Goal: Information Seeking & Learning: Learn about a topic

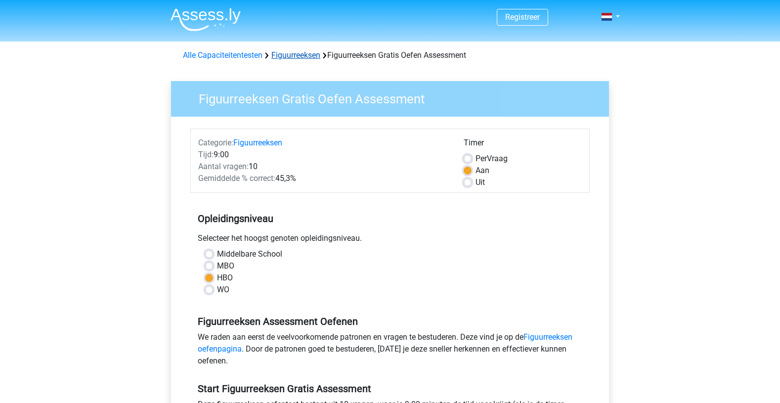
click at [293, 56] on link "Figuurreeksen" at bounding box center [295, 54] width 49 height 9
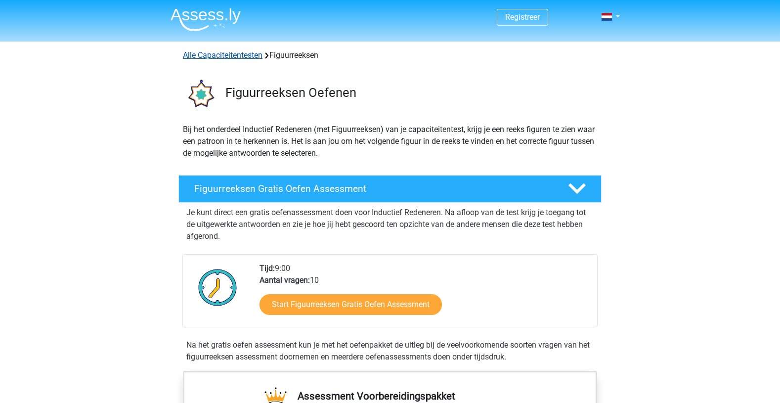
click at [216, 55] on link "Alle Capaciteitentesten" at bounding box center [223, 54] width 80 height 9
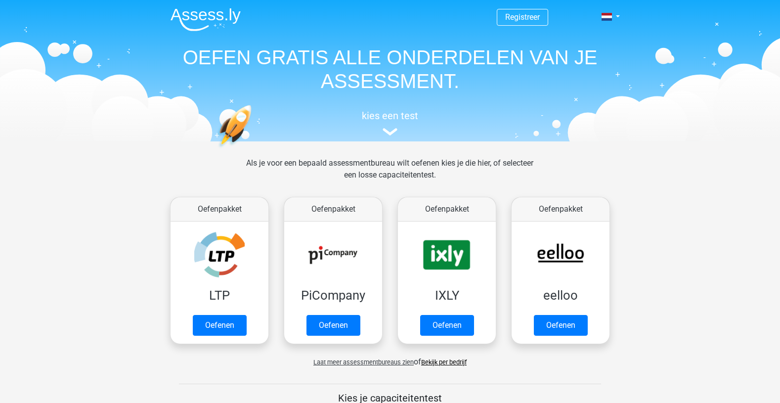
scroll to position [420, 0]
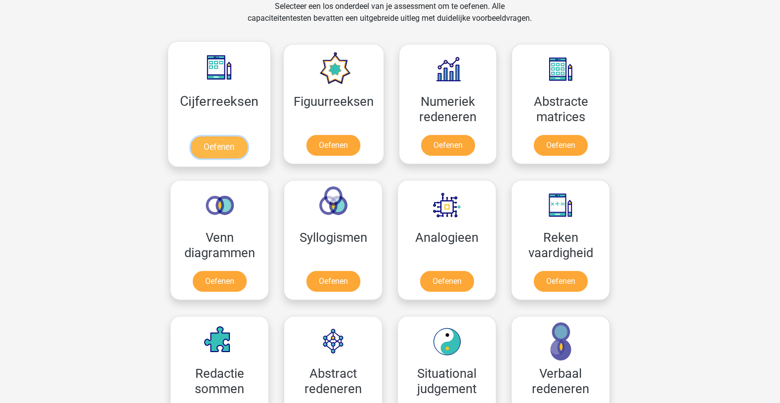
click at [220, 144] on link "Oefenen" at bounding box center [219, 147] width 56 height 22
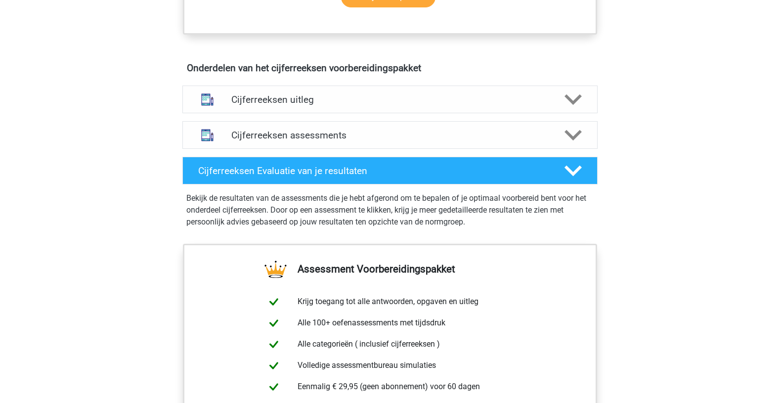
scroll to position [544, 0]
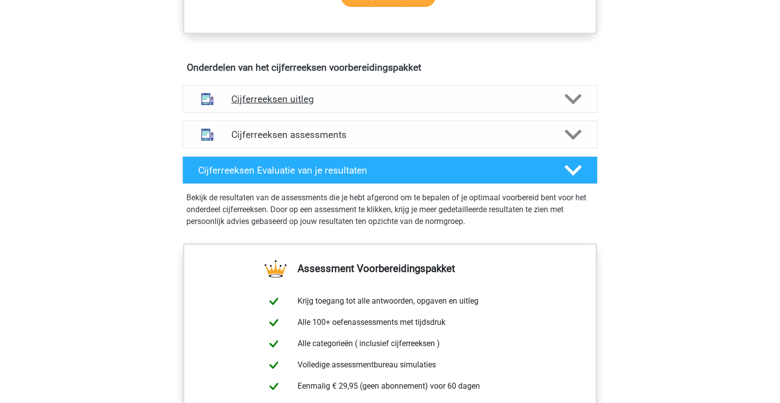
click at [279, 105] on h4 "Cijferreeksen uitleg" at bounding box center [389, 98] width 317 height 11
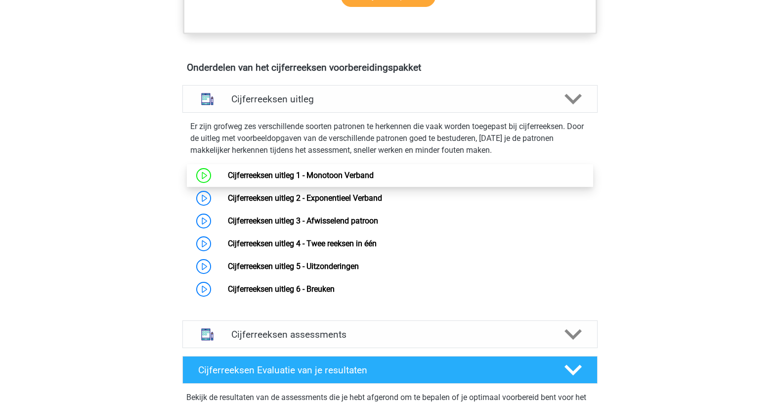
click at [285, 180] on link "Cijferreeksen uitleg 1 - Monotoon Verband" at bounding box center [301, 174] width 146 height 9
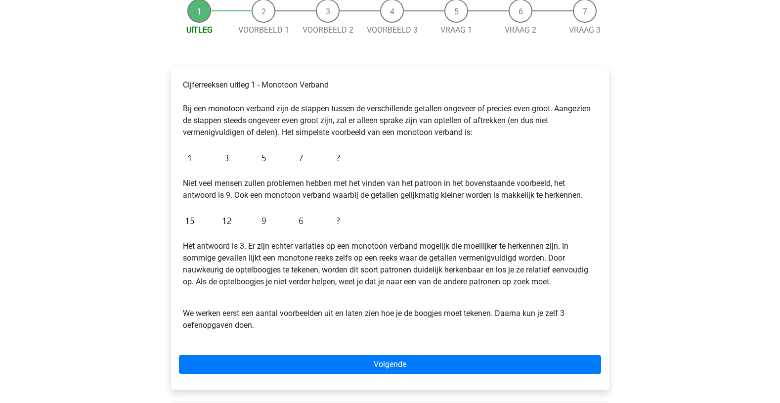
scroll to position [148, 0]
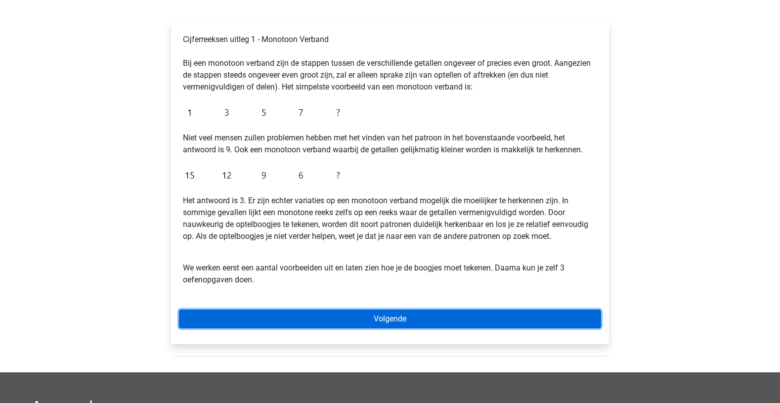
click at [383, 320] on link "Volgende" at bounding box center [390, 318] width 422 height 19
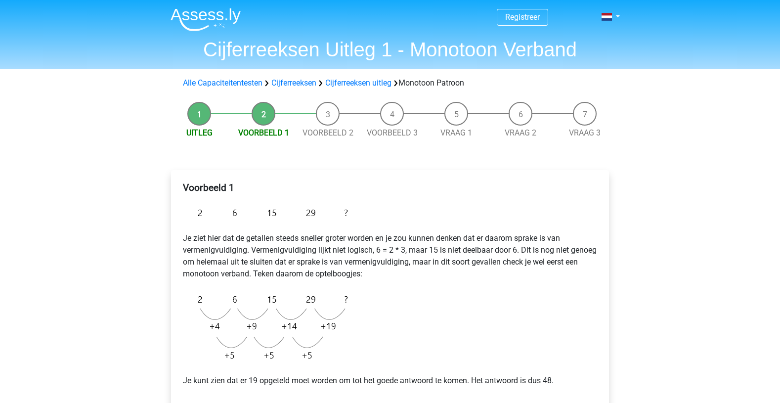
click at [555, 311] on div "Voorbeeld 1 Je ziet hier dat de getallen steeds sneller groter worden en je zou…" at bounding box center [390, 316] width 422 height 276
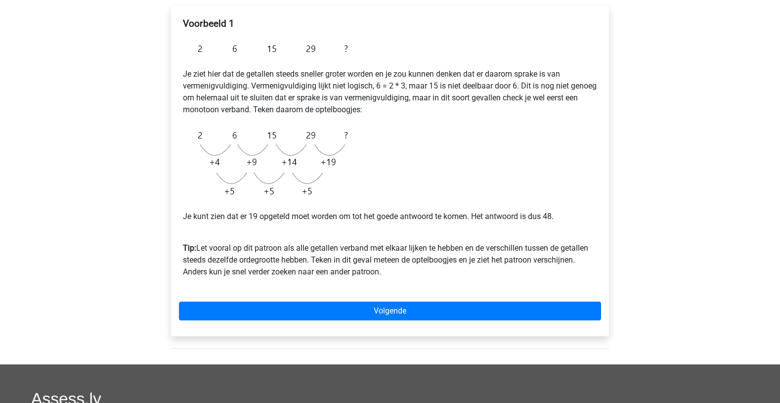
scroll to position [148, 0]
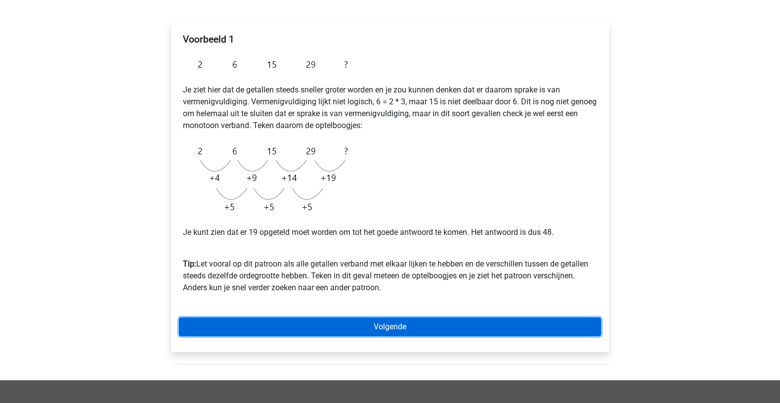
click at [431, 331] on link "Volgende" at bounding box center [390, 326] width 422 height 19
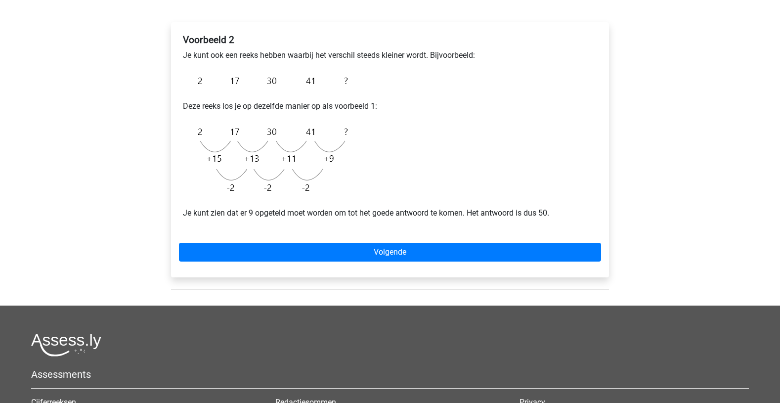
scroll to position [148, 0]
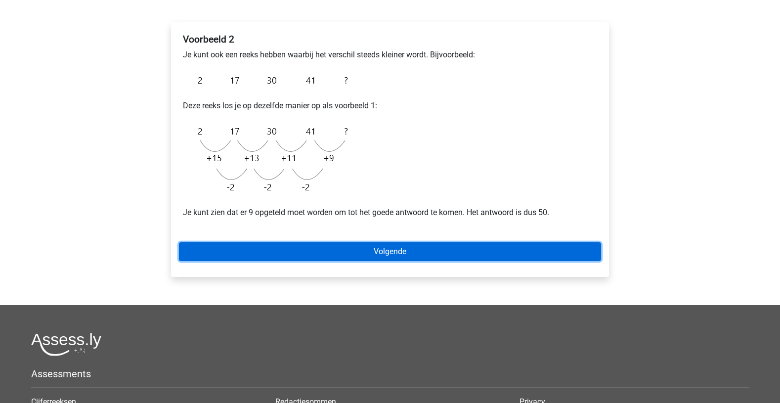
click at [400, 253] on link "Volgende" at bounding box center [390, 251] width 422 height 19
click at [387, 250] on link "Volgende" at bounding box center [390, 251] width 422 height 19
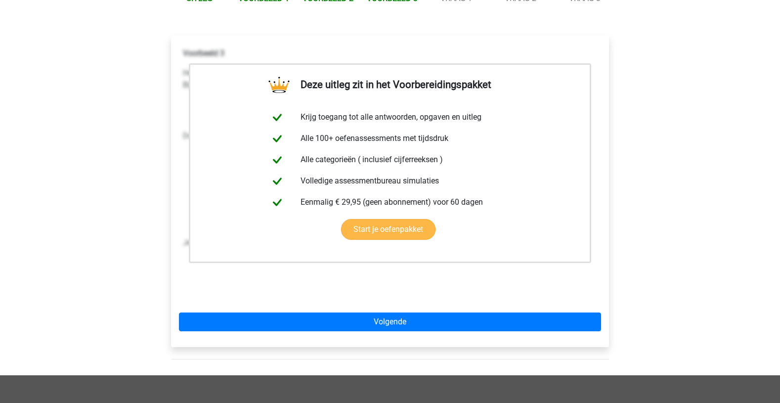
scroll to position [148, 0]
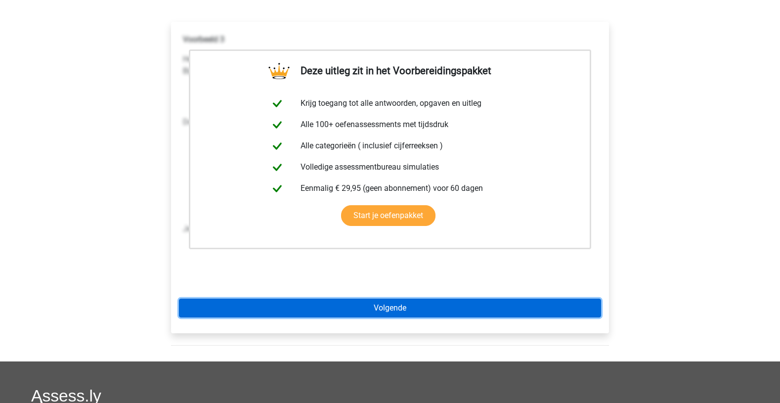
click at [408, 309] on link "Volgende" at bounding box center [390, 307] width 422 height 19
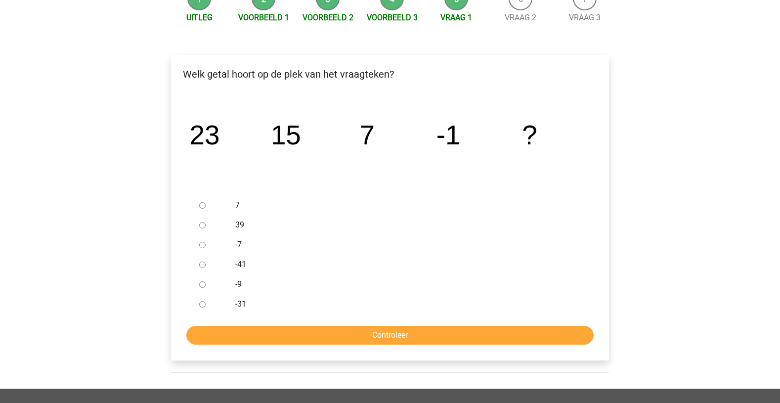
scroll to position [148, 0]
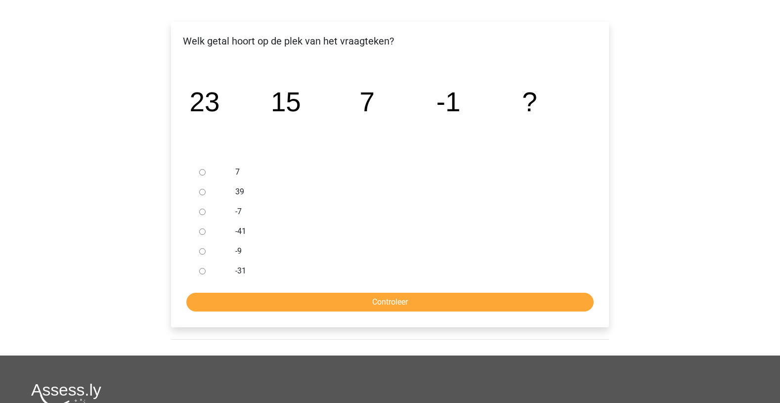
click at [206, 252] on div at bounding box center [211, 251] width 33 height 20
click at [202, 250] on input "-9" at bounding box center [202, 251] width 6 height 6
radio input "true"
click at [395, 301] on input "Controleer" at bounding box center [389, 302] width 407 height 19
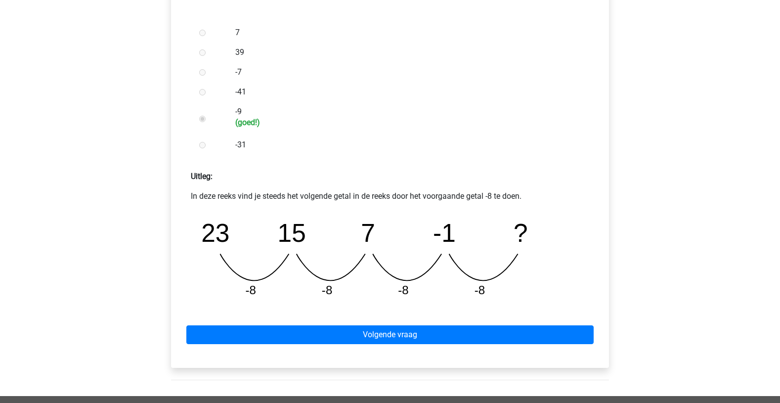
scroll to position [445, 0]
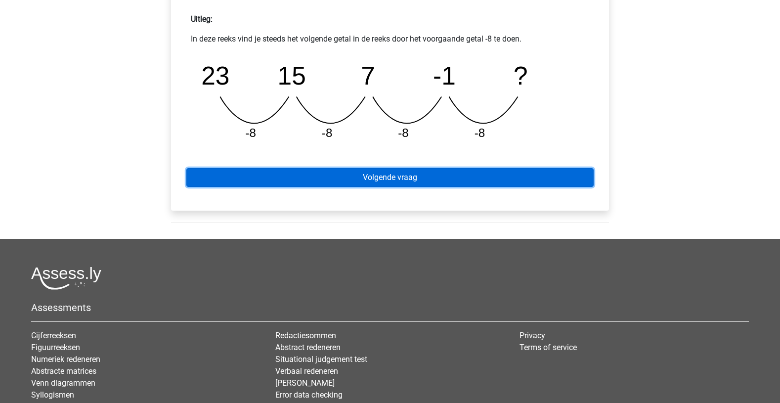
click at [391, 177] on link "Volgende vraag" at bounding box center [389, 177] width 407 height 19
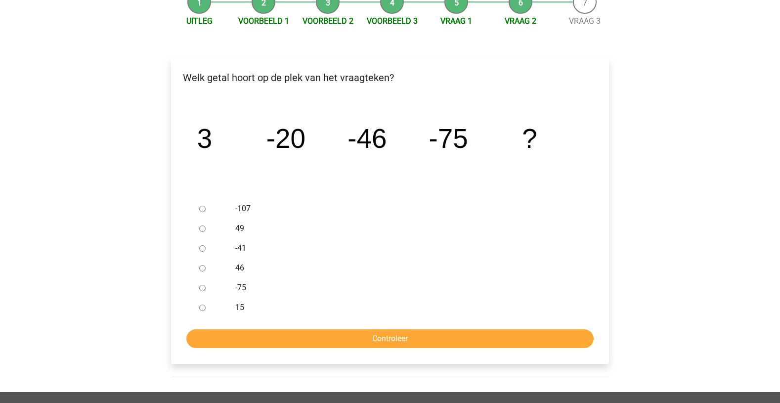
scroll to position [148, 0]
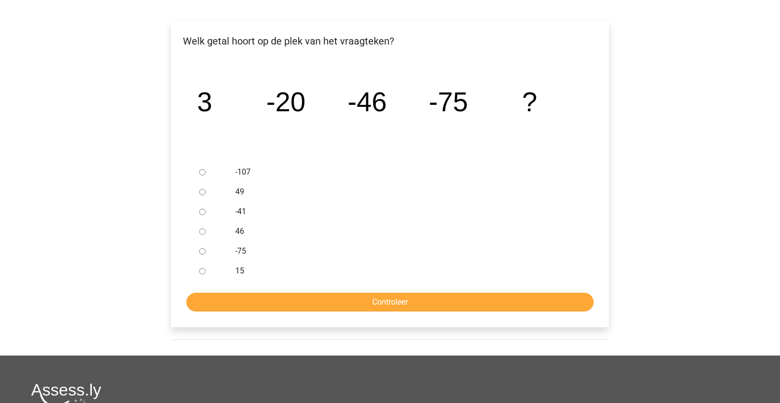
click at [201, 170] on input "-107" at bounding box center [202, 172] width 6 height 6
radio input "true"
click at [393, 304] on input "Controleer" at bounding box center [389, 302] width 407 height 19
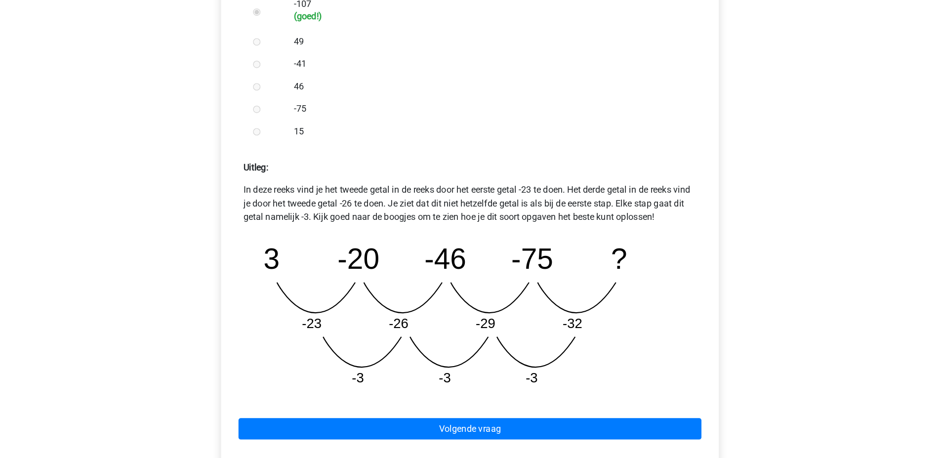
scroll to position [346, 0]
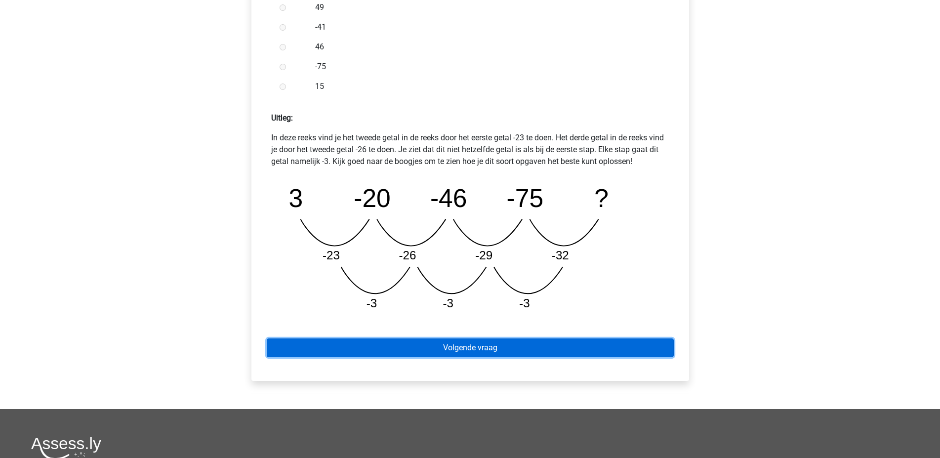
click at [534, 347] on link "Volgende vraag" at bounding box center [470, 347] width 407 height 19
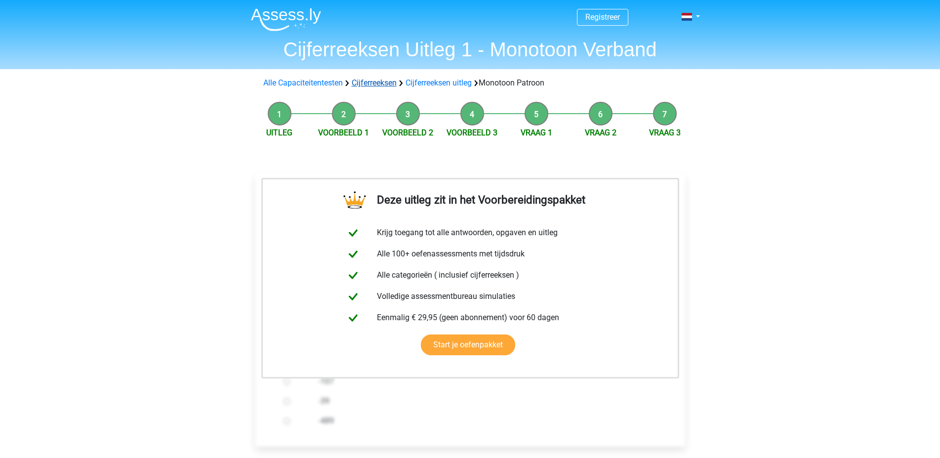
click at [372, 81] on link "Cijferreeksen" at bounding box center [374, 82] width 45 height 9
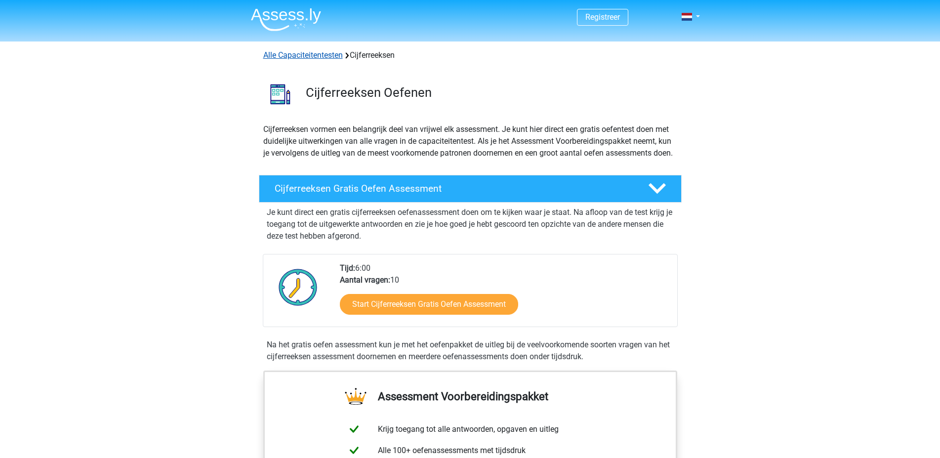
click at [300, 54] on link "Alle Capaciteitentesten" at bounding box center [303, 54] width 80 height 9
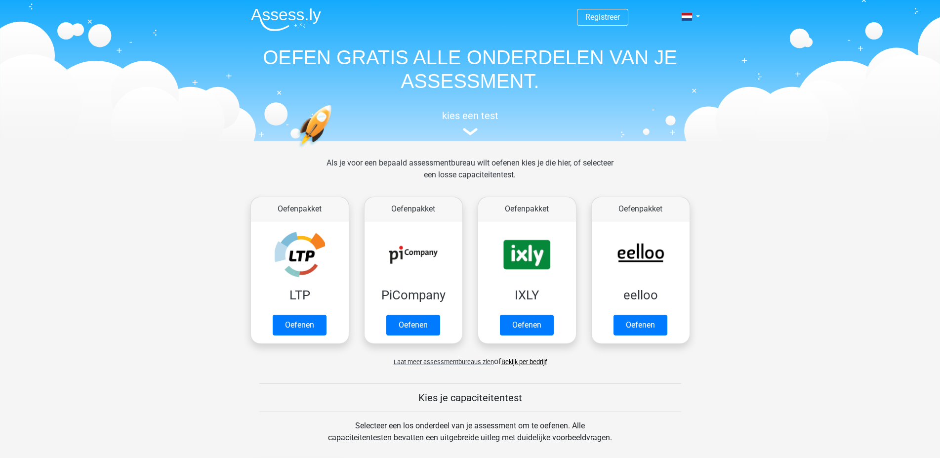
scroll to position [420, 0]
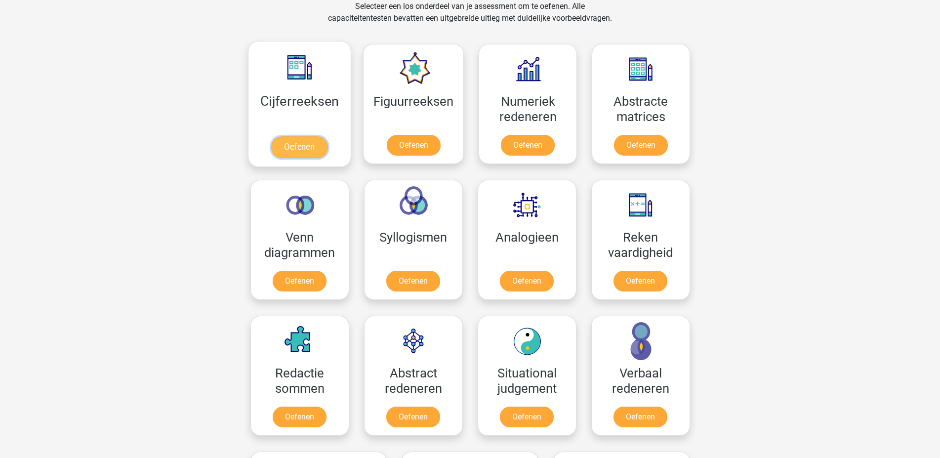
click at [302, 147] on link "Oefenen" at bounding box center [299, 147] width 56 height 22
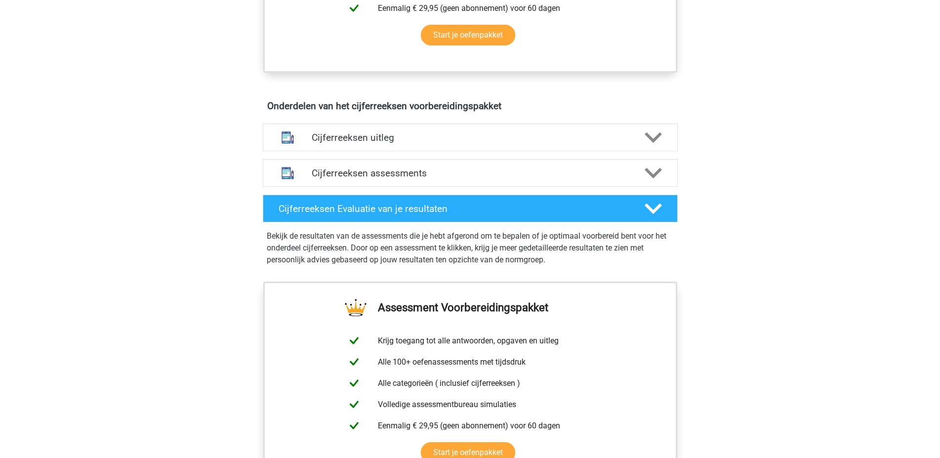
scroll to position [494, 0]
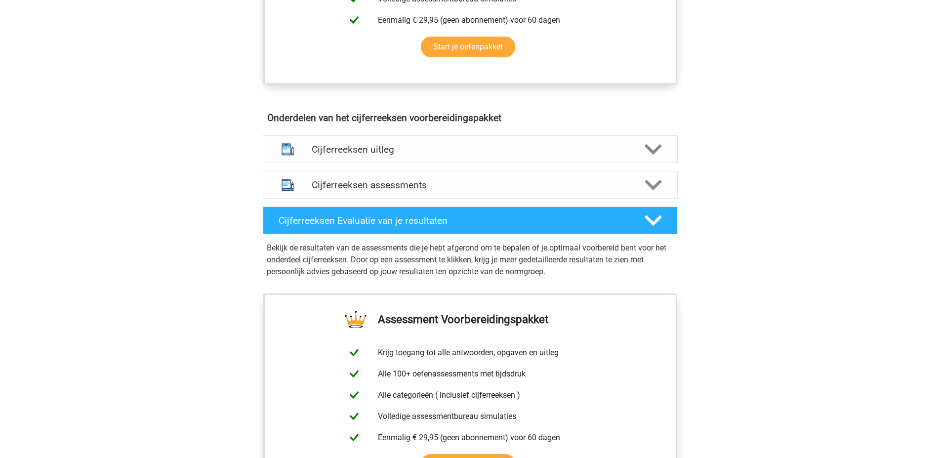
click at [372, 191] on h4 "Cijferreeksen assessments" at bounding box center [470, 184] width 317 height 11
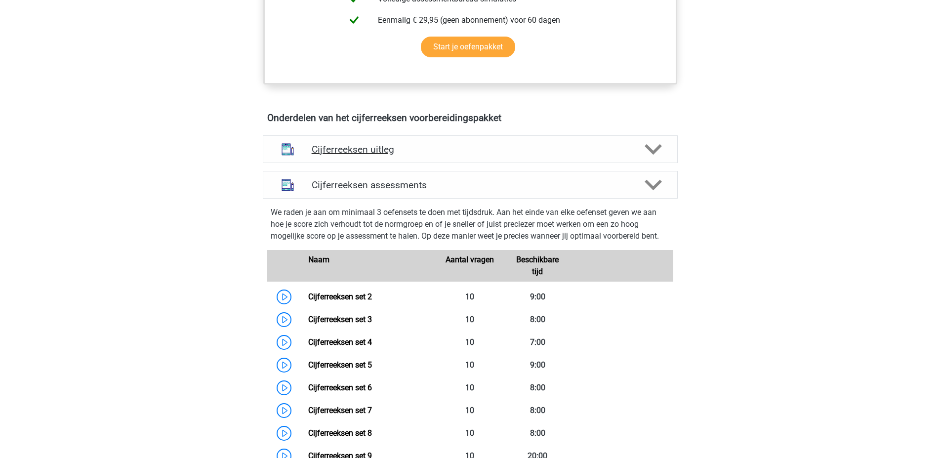
click at [352, 155] on h4 "Cijferreeksen uitleg" at bounding box center [470, 149] width 317 height 11
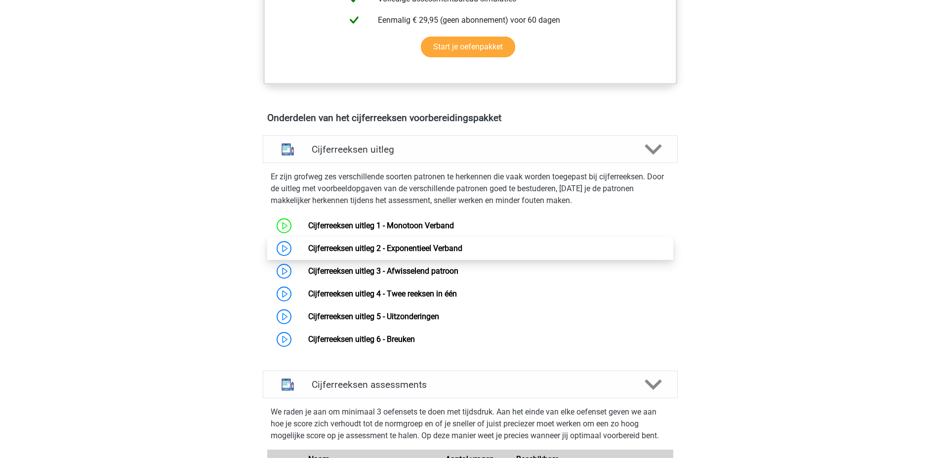
click at [359, 253] on link "Cijferreeksen uitleg 2 - Exponentieel Verband" at bounding box center [385, 248] width 154 height 9
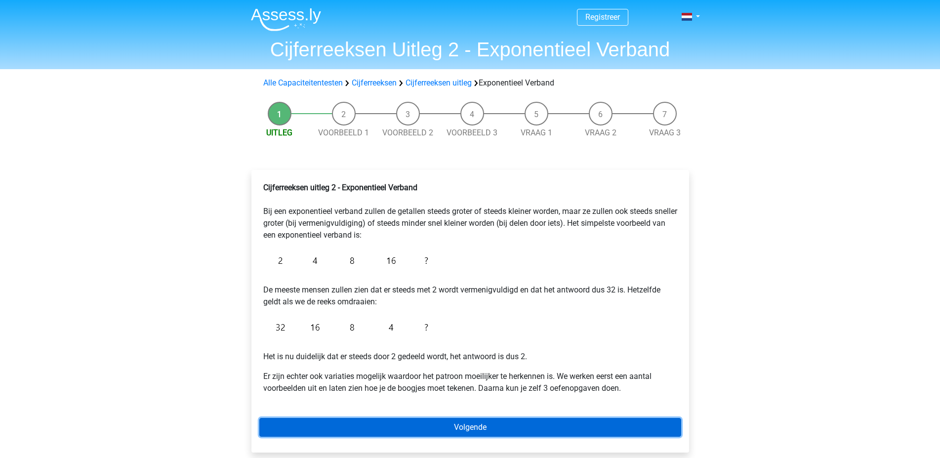
click at [466, 424] on link "Volgende" at bounding box center [470, 427] width 422 height 19
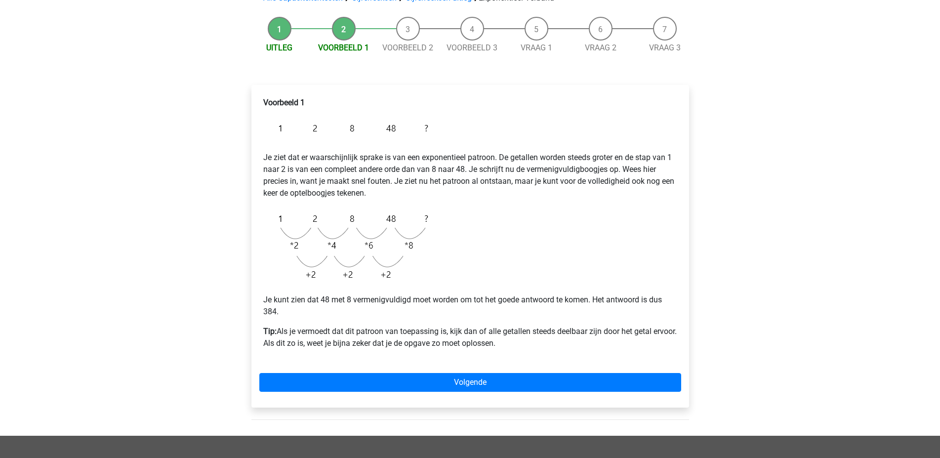
scroll to position [99, 0]
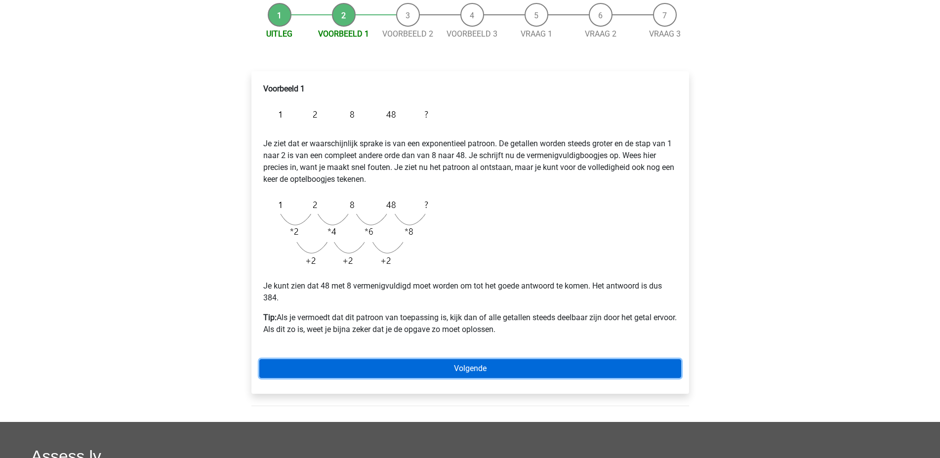
click at [452, 365] on link "Volgende" at bounding box center [470, 368] width 422 height 19
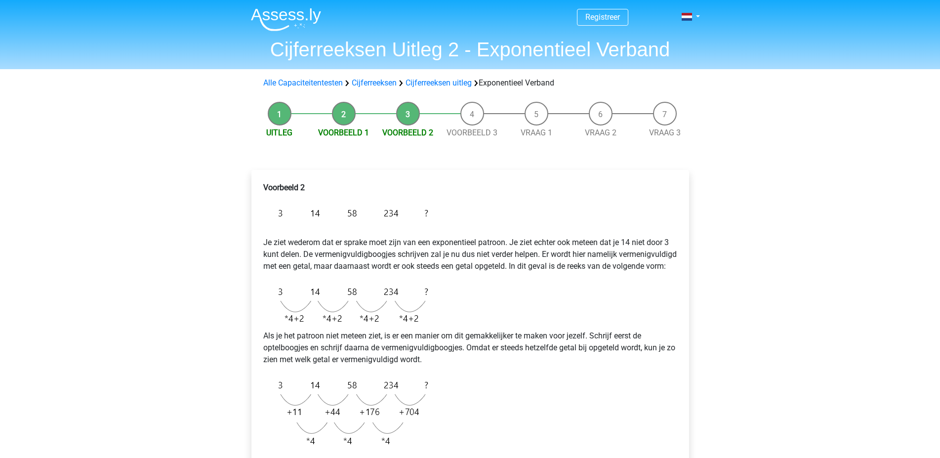
click at [501, 382] on div "Voorbeeld 2 Je ziet wederom dat er sprake moet zijn van een exponentieel patroo…" at bounding box center [470, 333] width 422 height 310
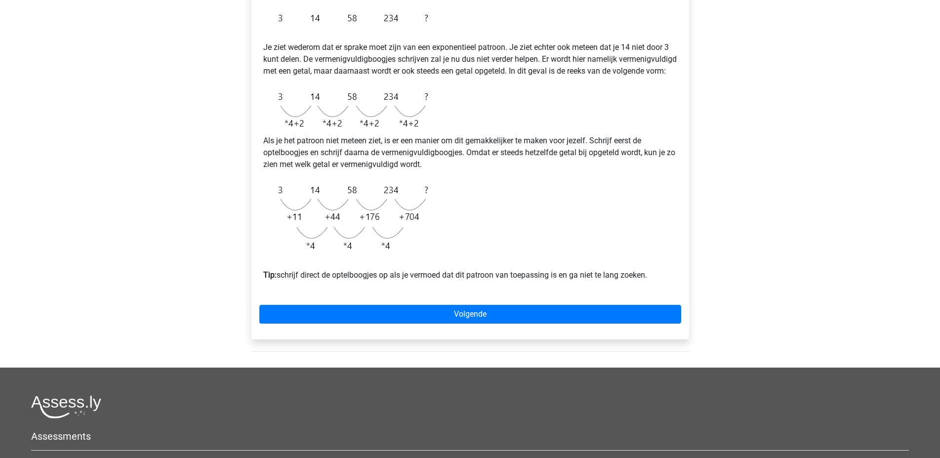
scroll to position [198, 0]
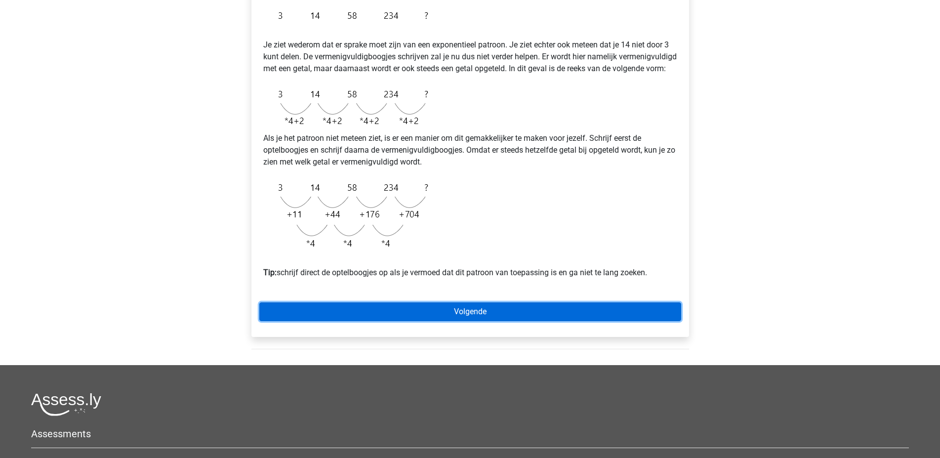
click at [485, 321] on link "Volgende" at bounding box center [470, 311] width 422 height 19
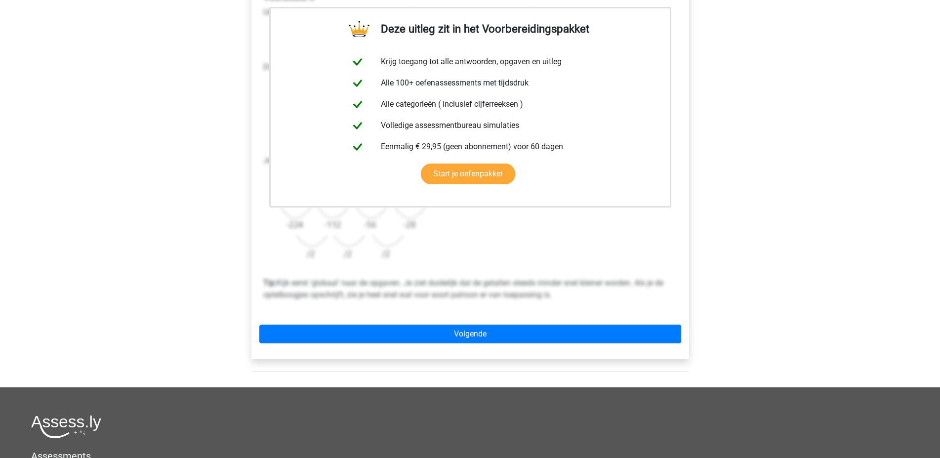
scroll to position [198, 0]
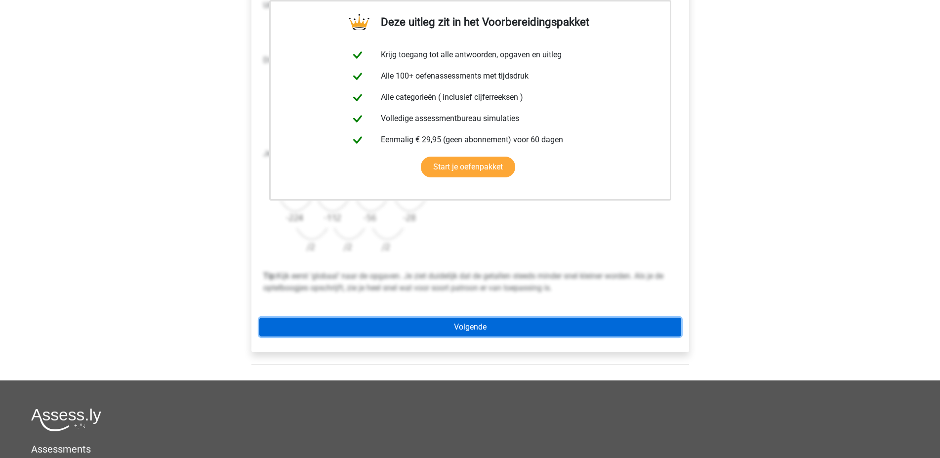
click at [476, 328] on link "Volgende" at bounding box center [470, 327] width 422 height 19
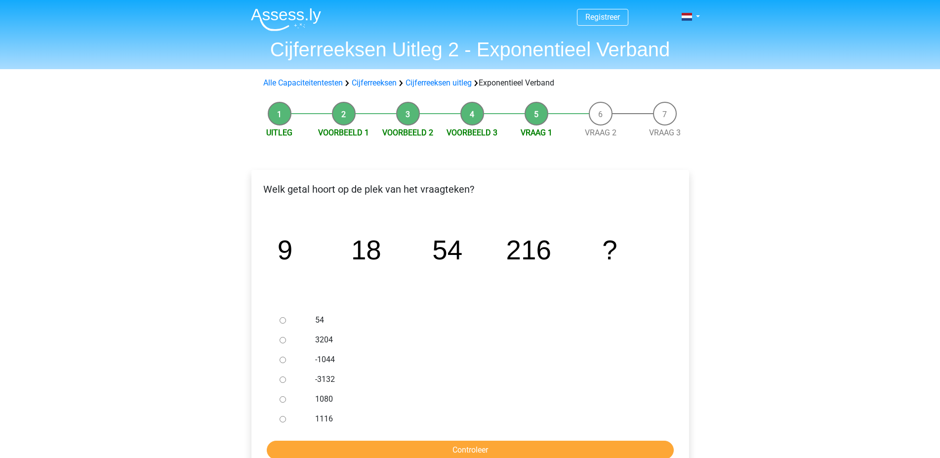
click at [507, 387] on div "-3132" at bounding box center [486, 380] width 357 height 20
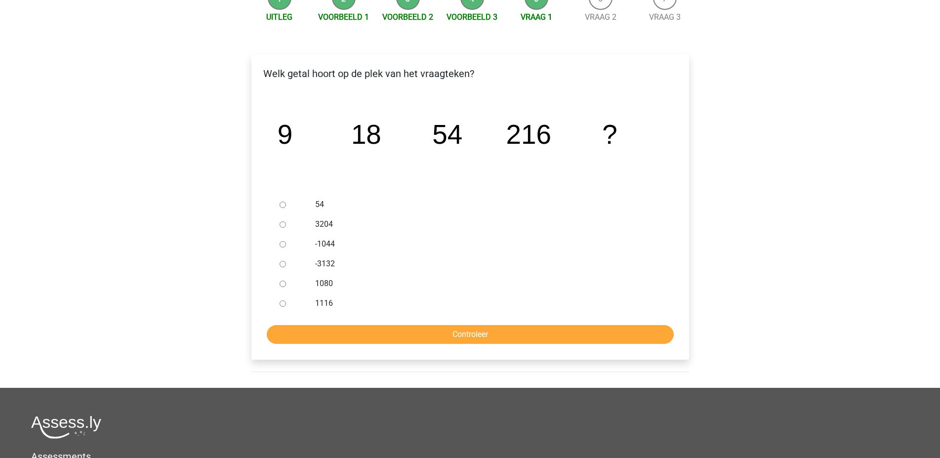
scroll to position [148, 0]
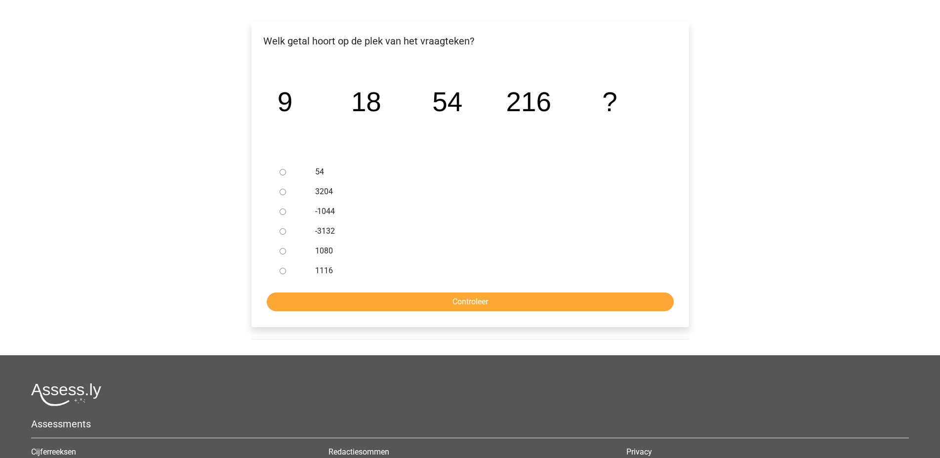
click at [280, 230] on input "-3132" at bounding box center [283, 231] width 6 height 6
radio input "true"
click at [283, 231] on input "-3132" at bounding box center [283, 231] width 6 height 6
click at [283, 192] on input "3204" at bounding box center [283, 192] width 6 height 6
radio input "true"
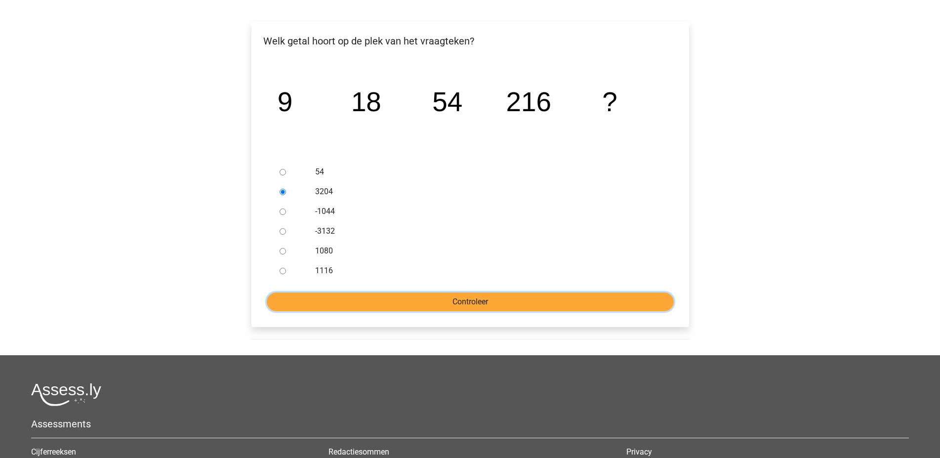
click at [481, 306] on input "Controleer" at bounding box center [470, 302] width 407 height 19
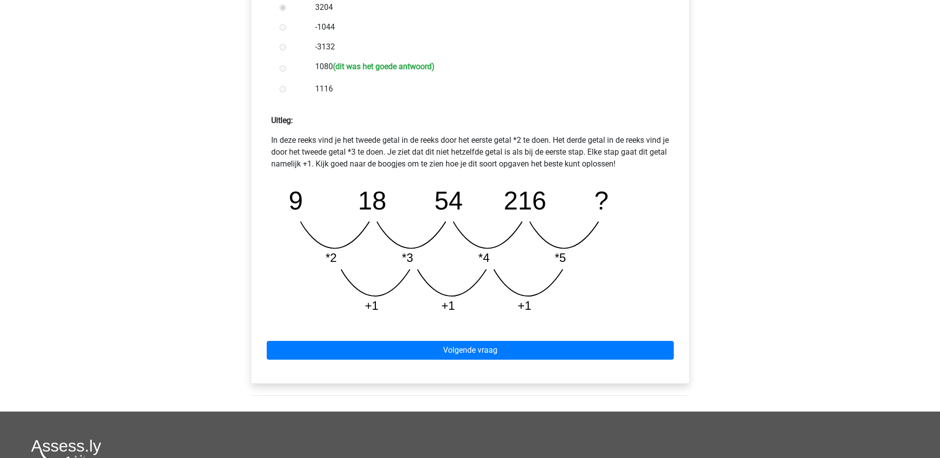
scroll to position [346, 0]
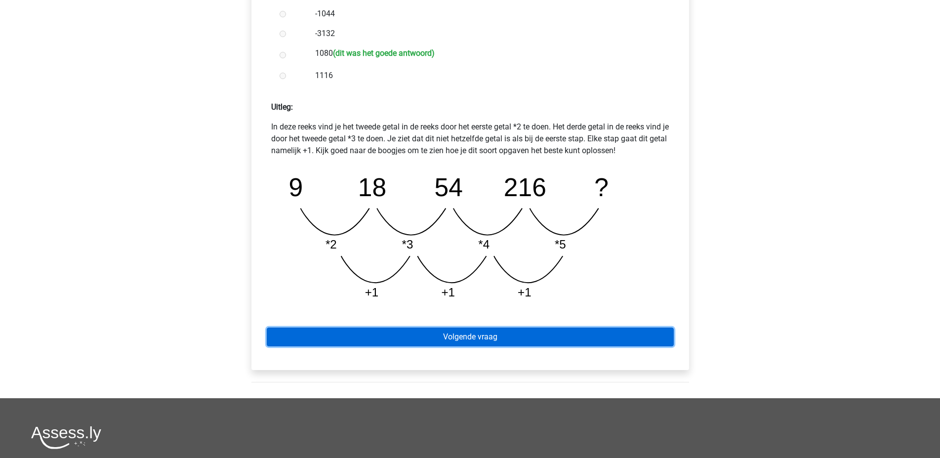
click at [475, 337] on link "Volgende vraag" at bounding box center [470, 337] width 407 height 19
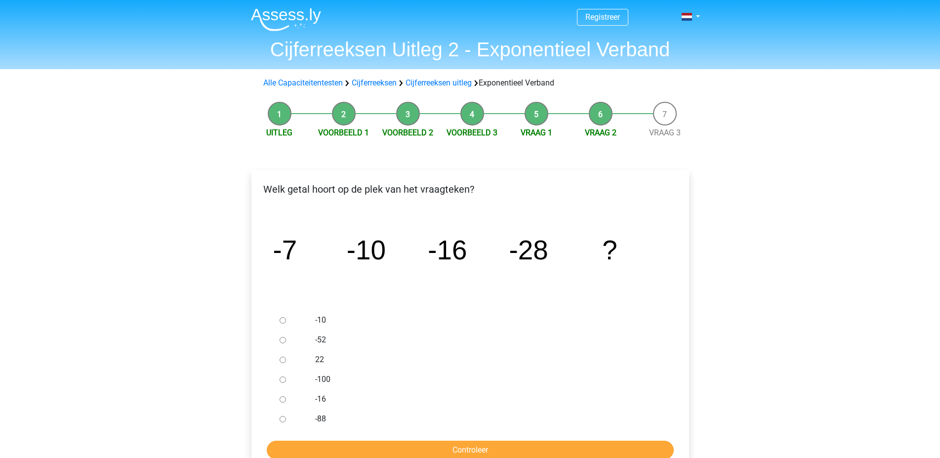
click at [578, 364] on label "22" at bounding box center [486, 360] width 342 height 12
click at [286, 363] on input "22" at bounding box center [283, 360] width 6 height 6
radio input "true"
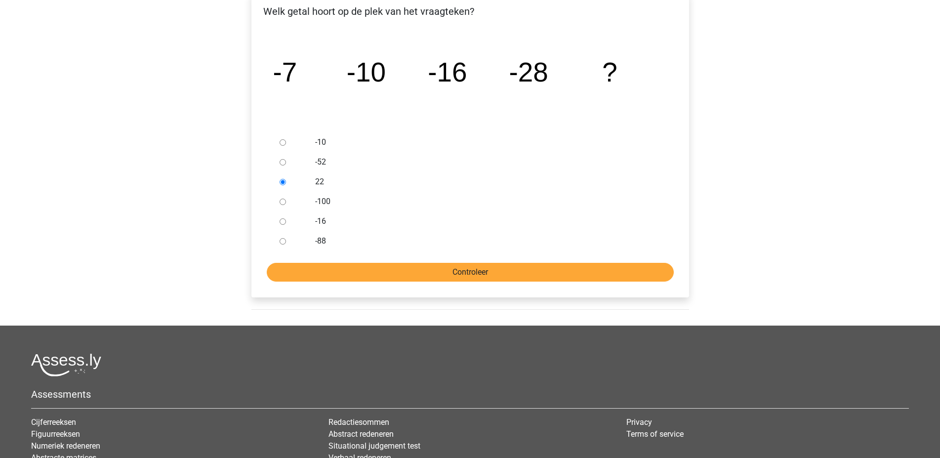
scroll to position [247, 0]
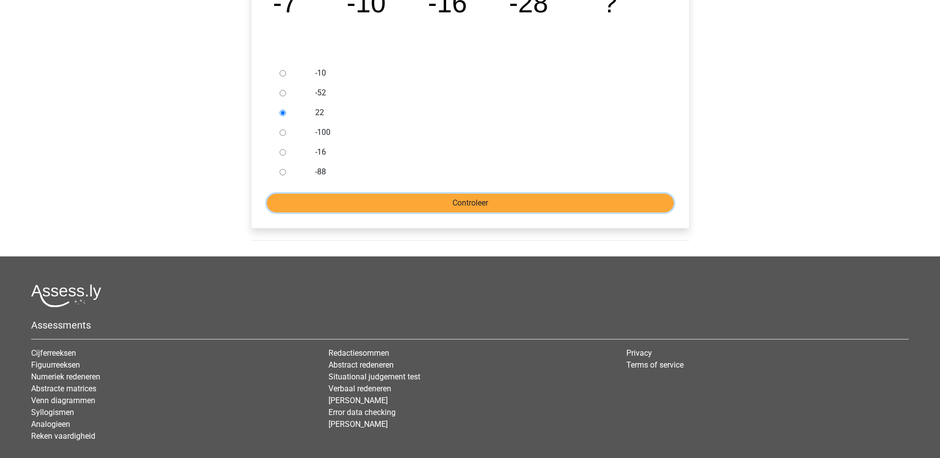
click at [459, 207] on input "Controleer" at bounding box center [470, 203] width 407 height 19
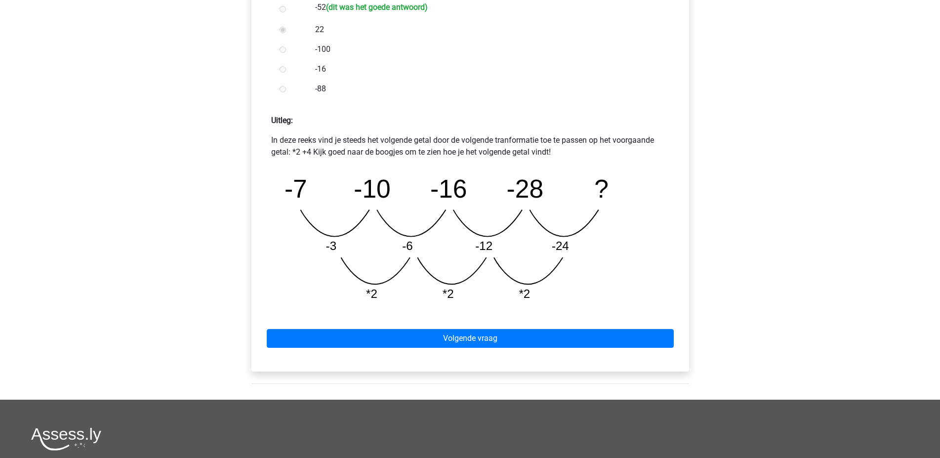
scroll to position [346, 0]
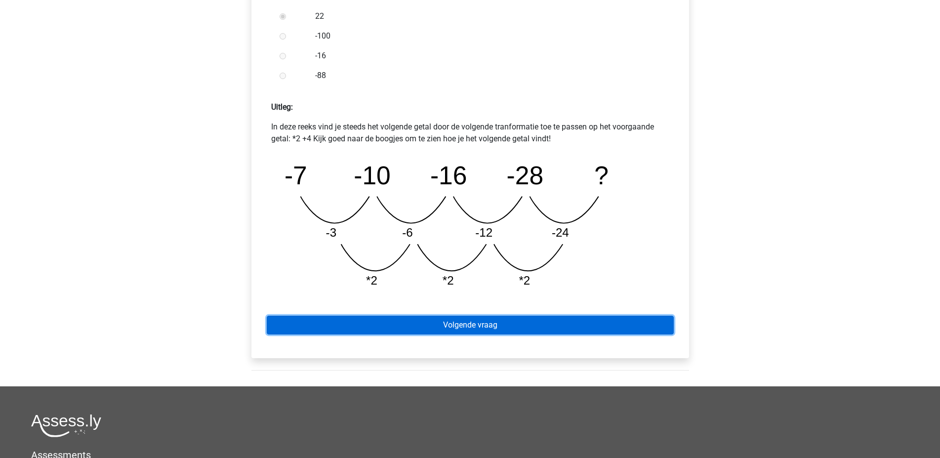
click at [483, 326] on link "Volgende vraag" at bounding box center [470, 325] width 407 height 19
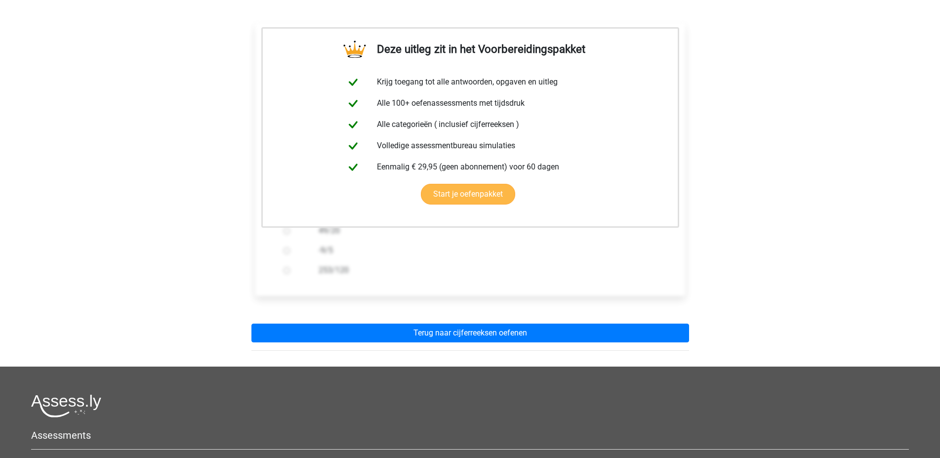
scroll to position [198, 0]
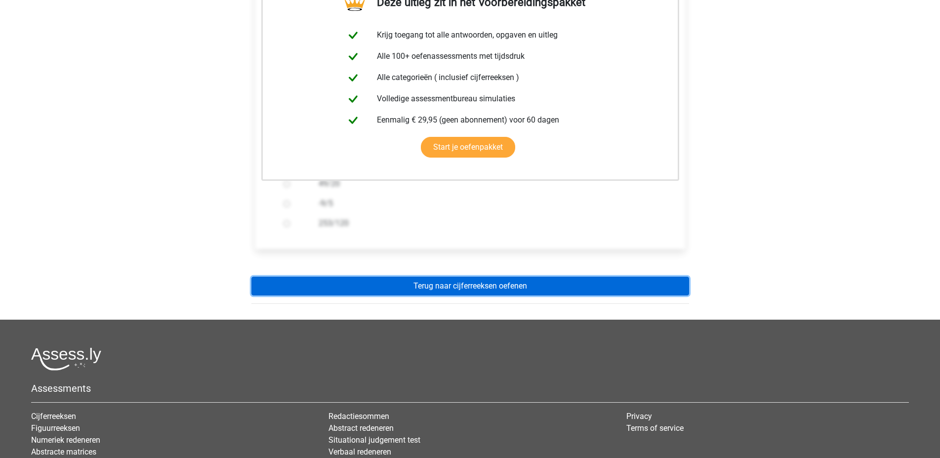
click at [475, 292] on link "Terug naar cijferreeksen oefenen" at bounding box center [471, 286] width 438 height 19
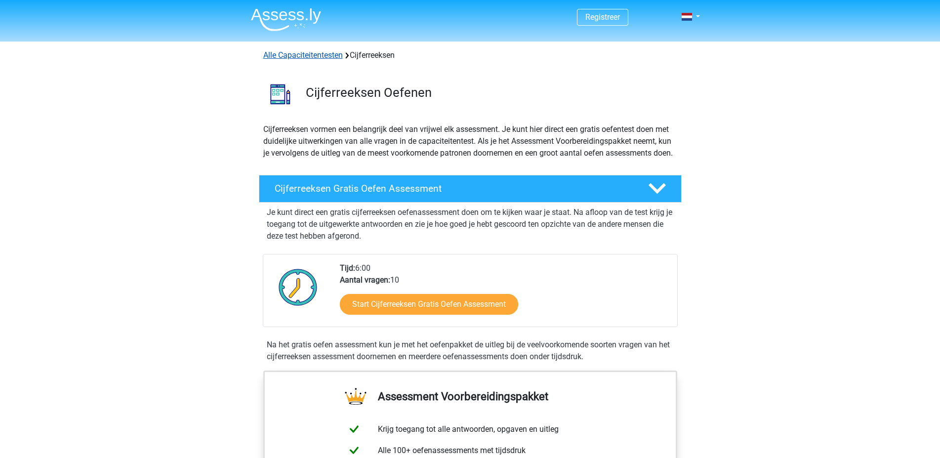
click at [289, 55] on link "Alle Capaciteitentesten" at bounding box center [303, 54] width 80 height 9
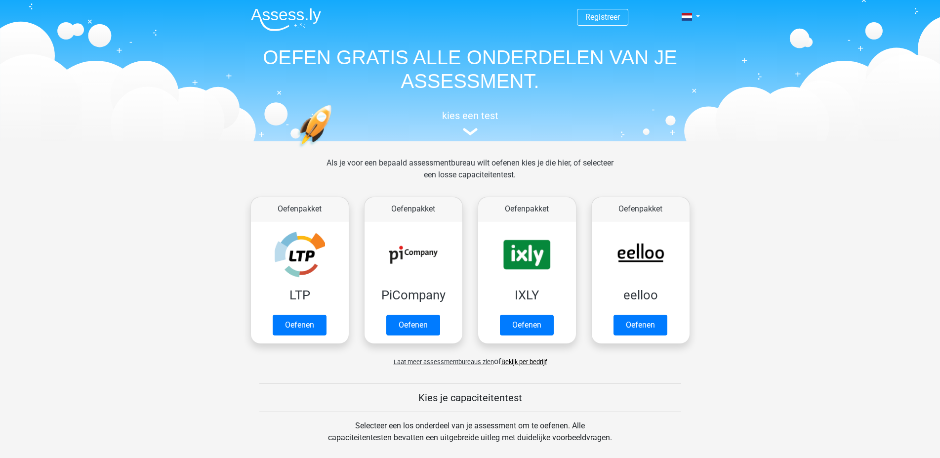
scroll to position [420, 0]
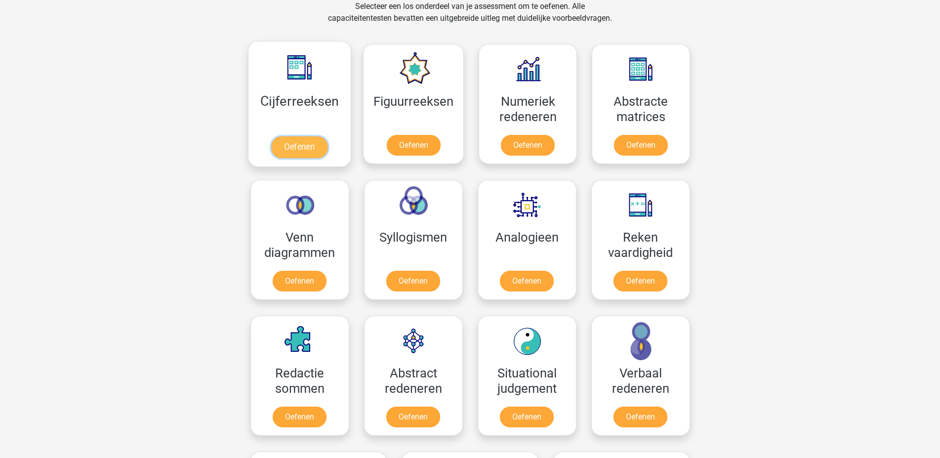
click at [322, 136] on link "Oefenen" at bounding box center [299, 147] width 56 height 22
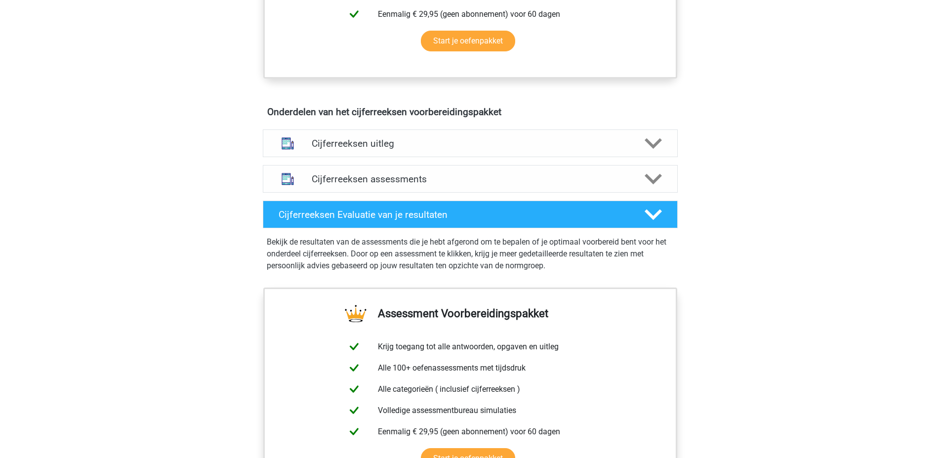
scroll to position [544, 0]
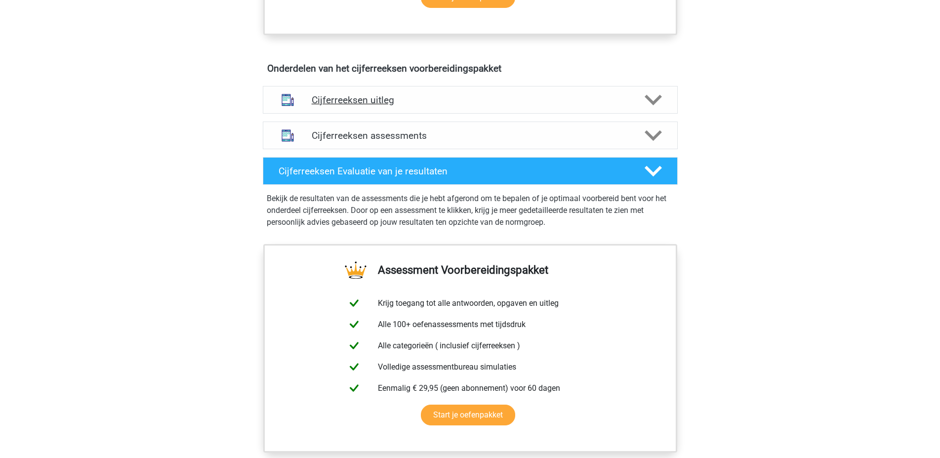
click at [365, 106] on h4 "Cijferreeksen uitleg" at bounding box center [470, 99] width 317 height 11
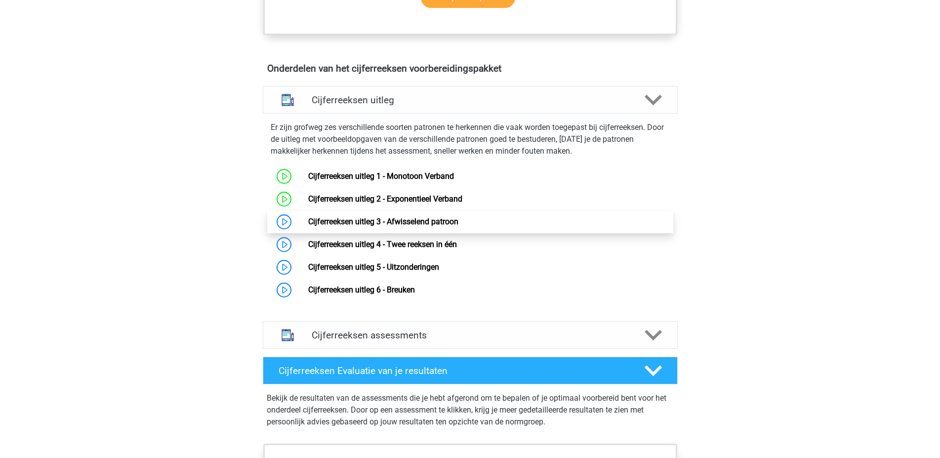
click at [395, 226] on link "Cijferreeksen uitleg 3 - Afwisselend patroon" at bounding box center [383, 221] width 150 height 9
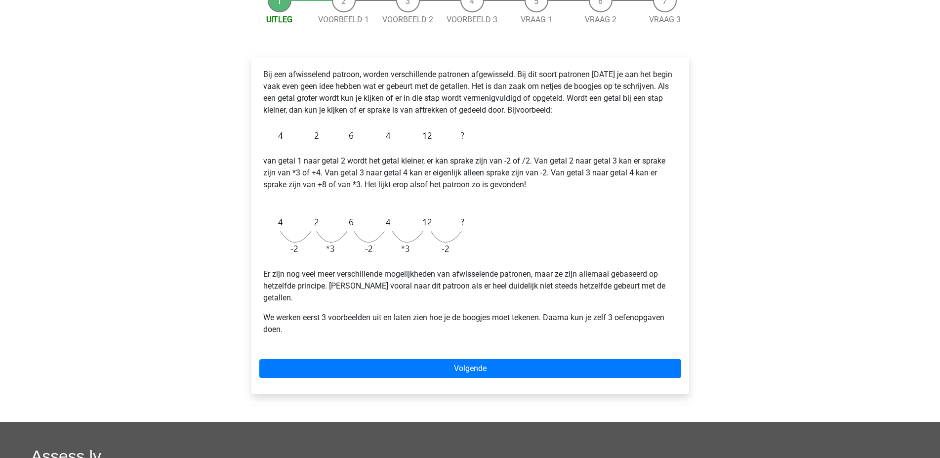
scroll to position [148, 0]
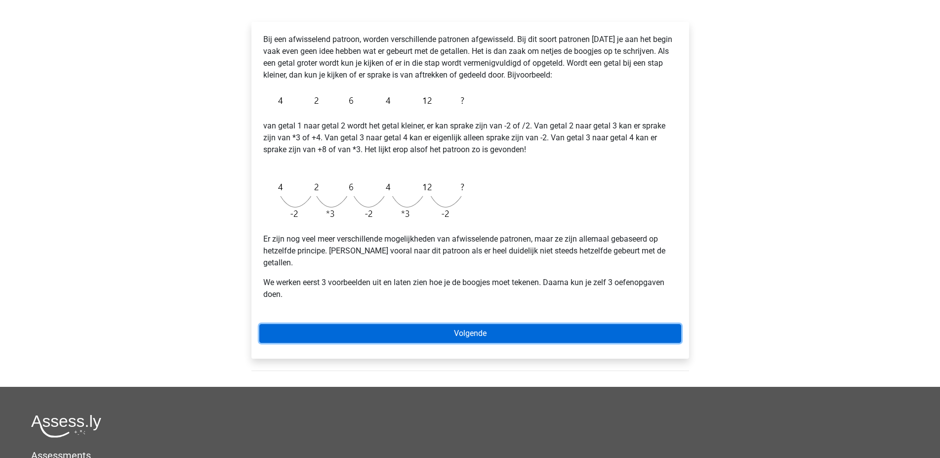
click at [503, 324] on link "Volgende" at bounding box center [470, 333] width 422 height 19
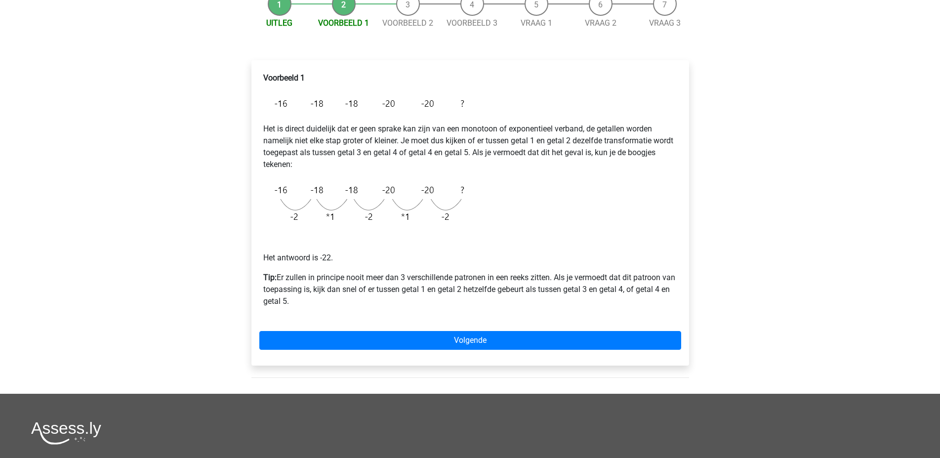
scroll to position [148, 0]
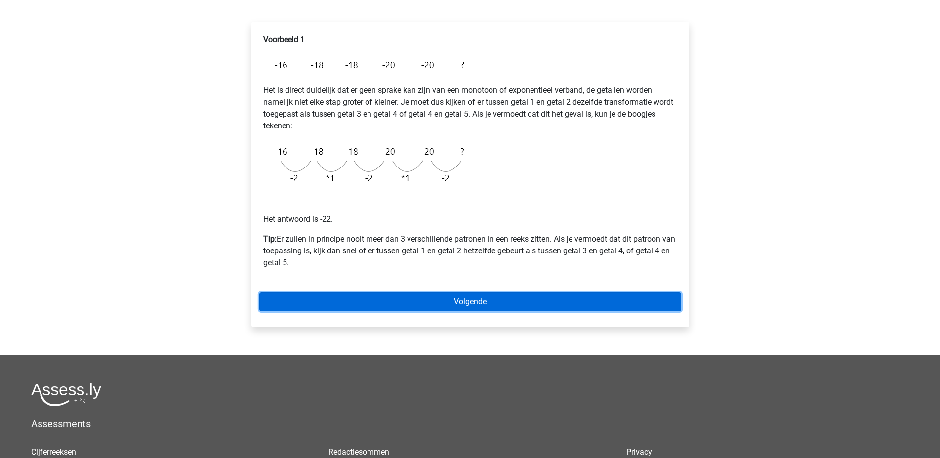
click at [458, 295] on link "Volgende" at bounding box center [470, 302] width 422 height 19
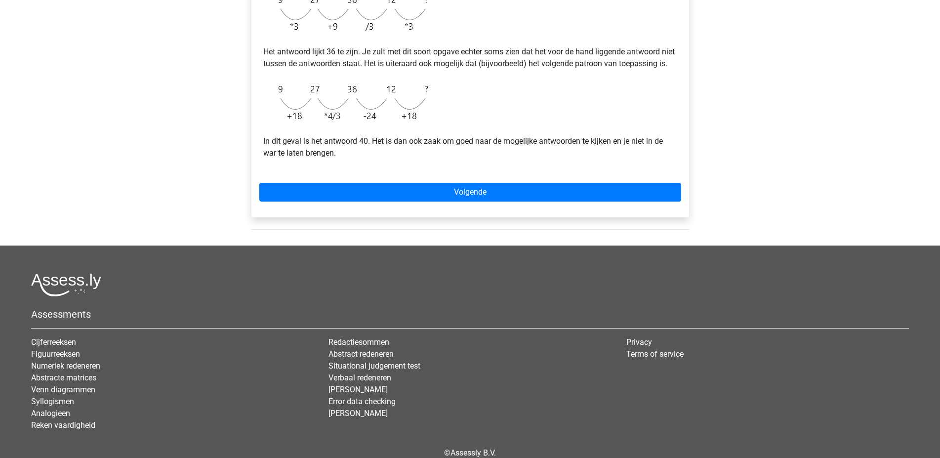
scroll to position [356, 0]
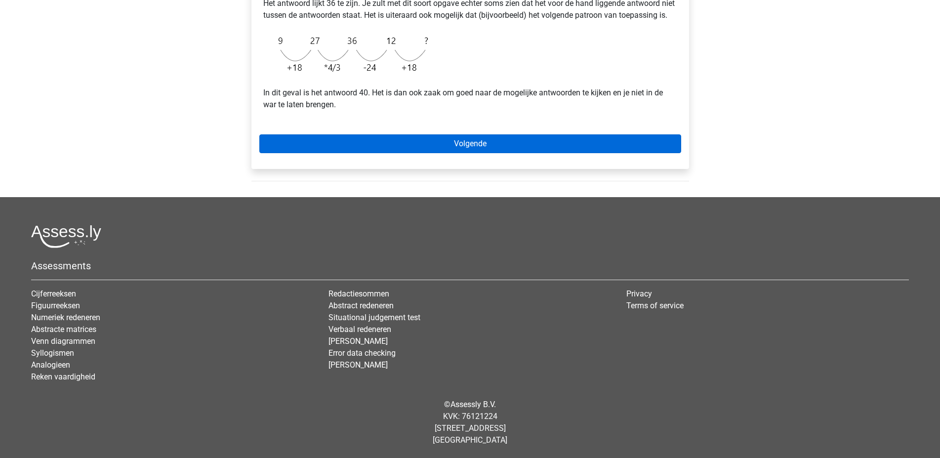
drag, startPoint x: 451, startPoint y: 134, endPoint x: 452, endPoint y: 139, distance: 5.5
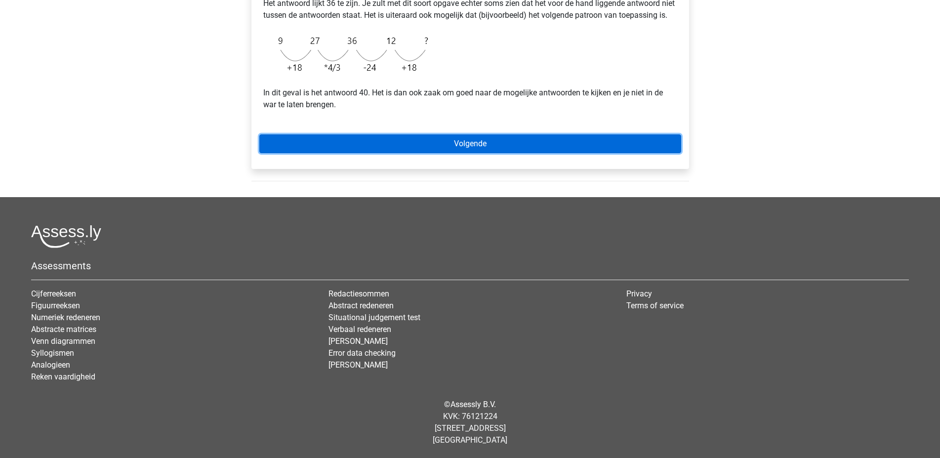
click at [452, 139] on link "Volgende" at bounding box center [470, 143] width 422 height 19
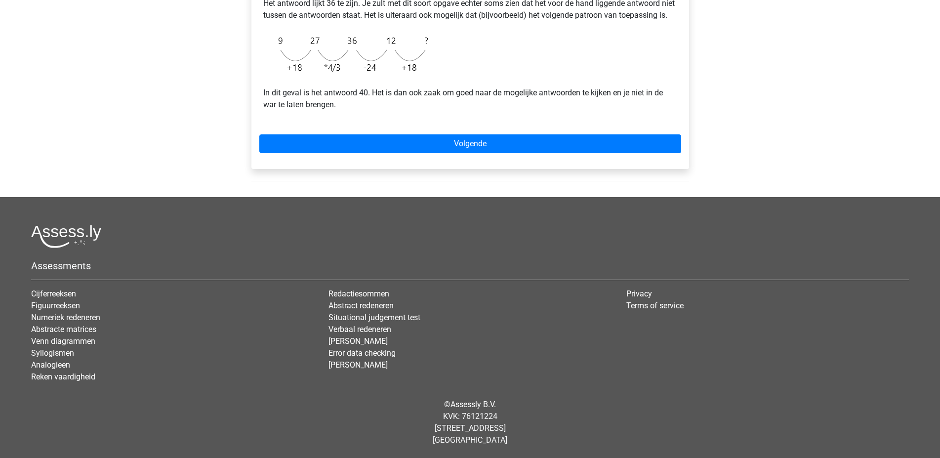
click at [119, 104] on div "Registreer Nederlands English" at bounding box center [470, 57] width 940 height 802
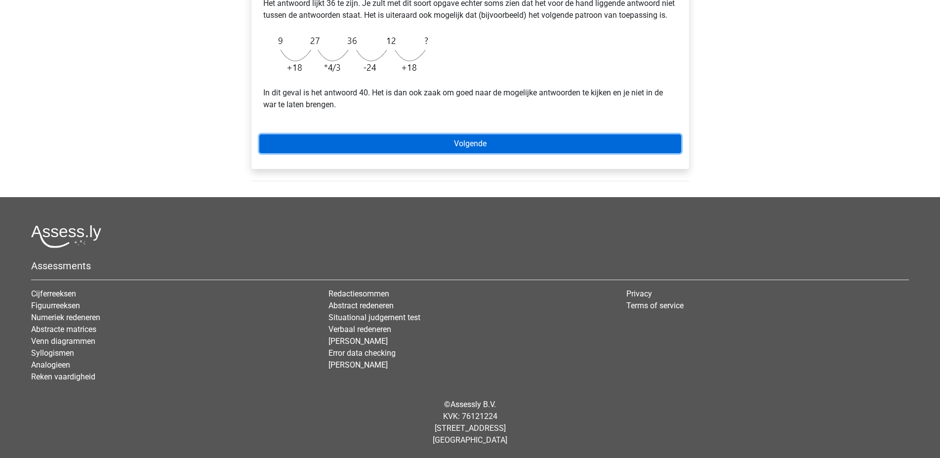
click at [453, 137] on link "Volgende" at bounding box center [470, 143] width 422 height 19
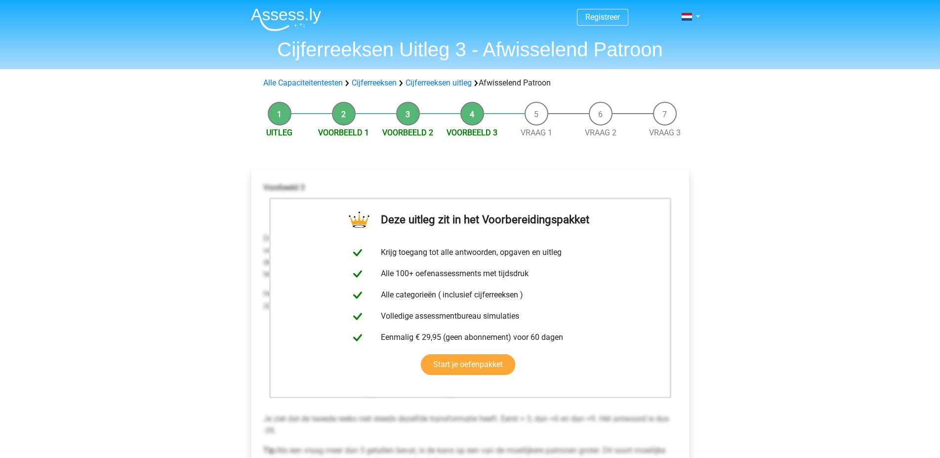
click at [541, 123] on li "Vraag 1" at bounding box center [537, 120] width 64 height 37
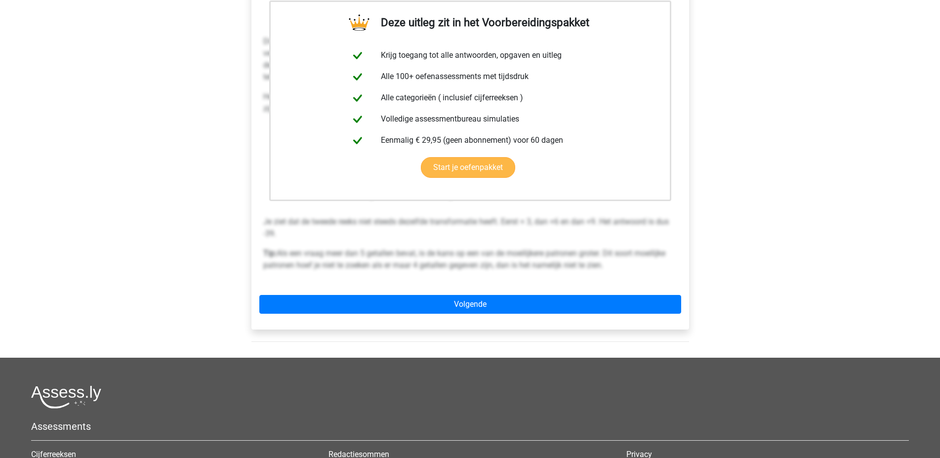
scroll to position [198, 0]
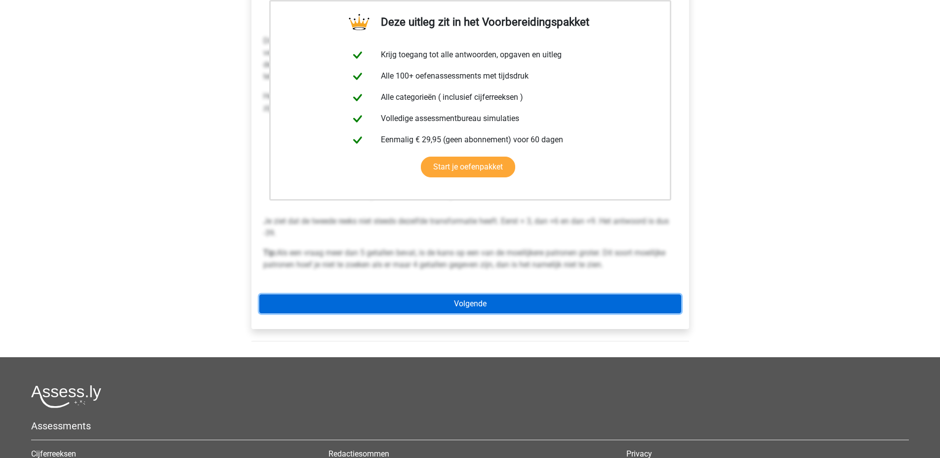
click at [452, 296] on link "Volgende" at bounding box center [470, 304] width 422 height 19
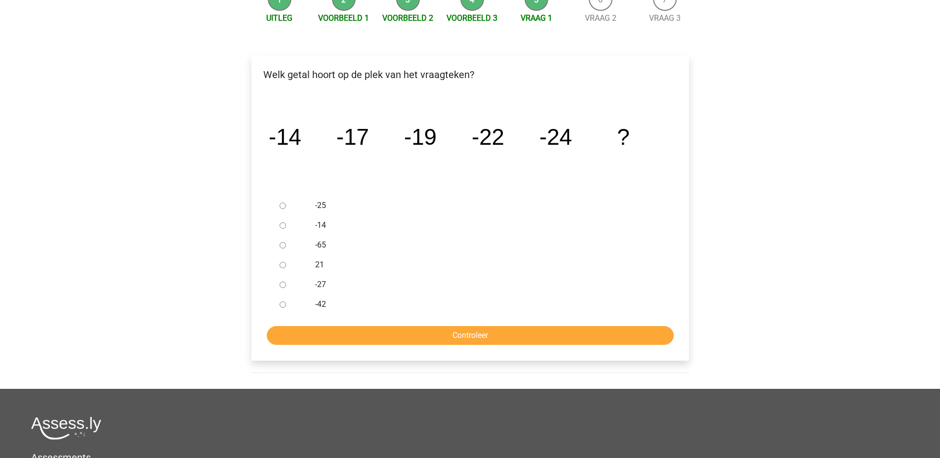
scroll to position [148, 0]
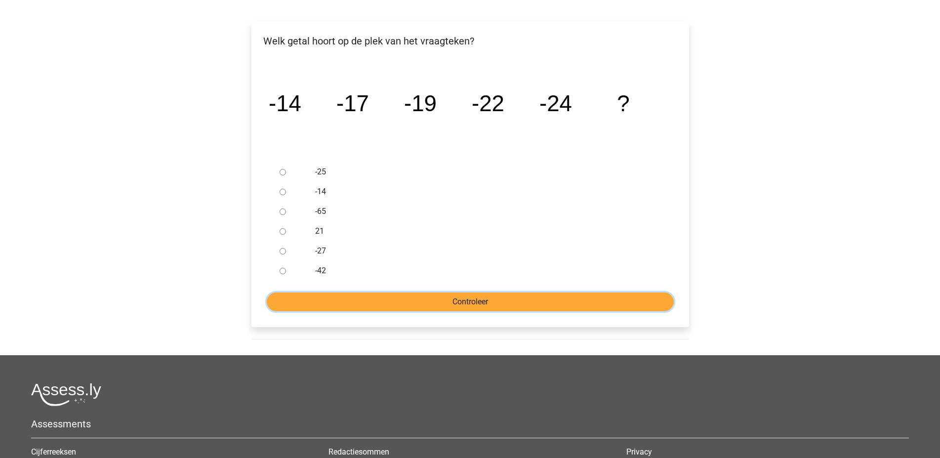
click at [467, 304] on input "Controleer" at bounding box center [470, 302] width 407 height 19
click at [283, 252] on input "-27" at bounding box center [283, 251] width 6 height 6
radio input "true"
click at [458, 309] on input "Controleer" at bounding box center [470, 302] width 407 height 19
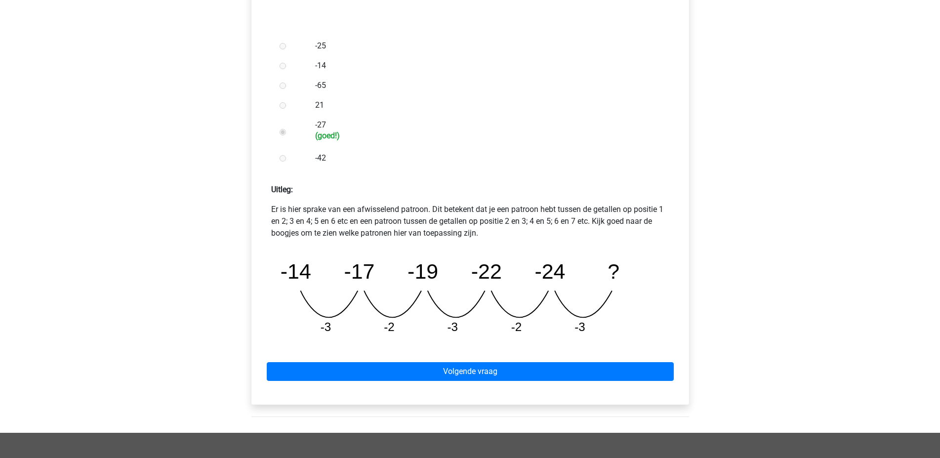
scroll to position [346, 0]
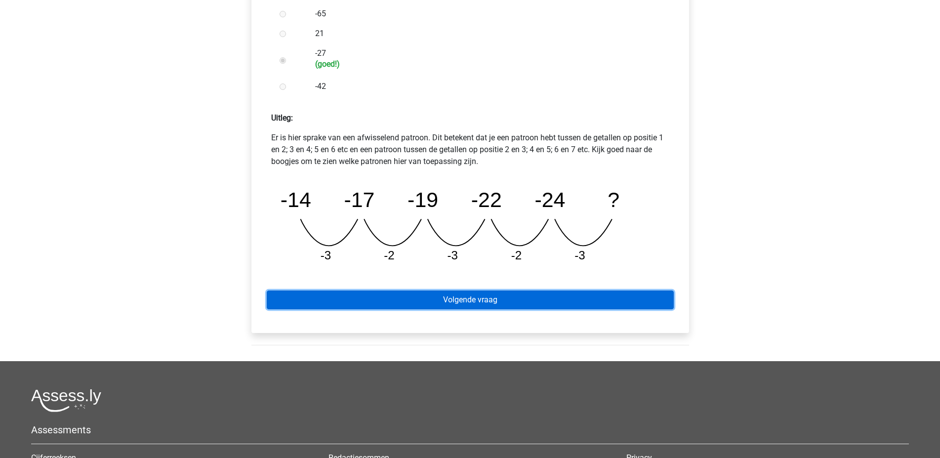
click at [458, 301] on link "Volgende vraag" at bounding box center [470, 300] width 407 height 19
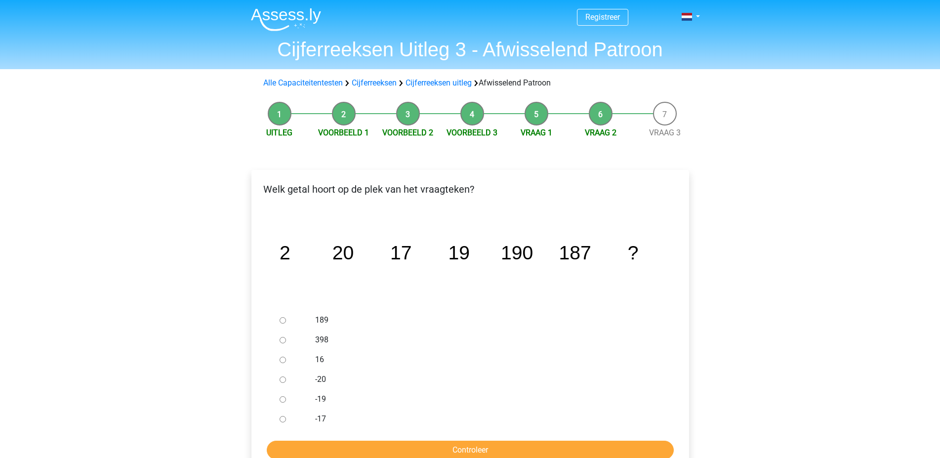
click at [285, 319] on input "189" at bounding box center [283, 320] width 6 height 6
radio input "true"
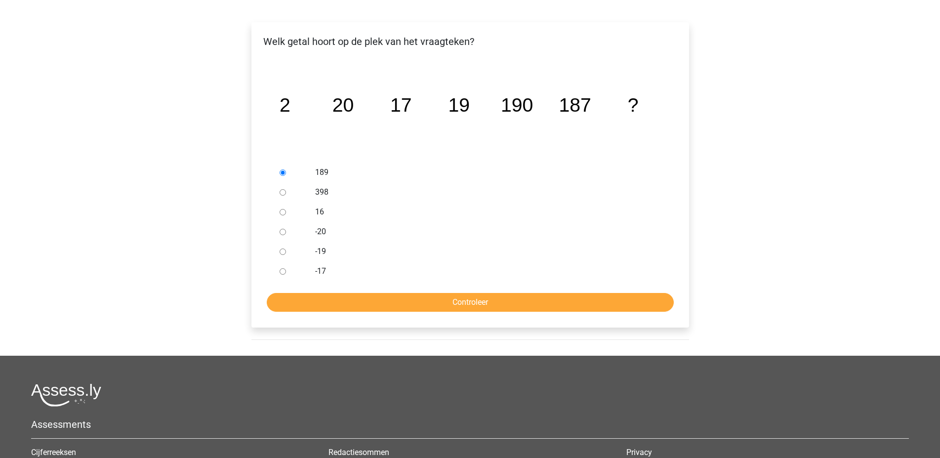
scroll to position [148, 0]
click at [461, 305] on input "Controleer" at bounding box center [470, 302] width 407 height 19
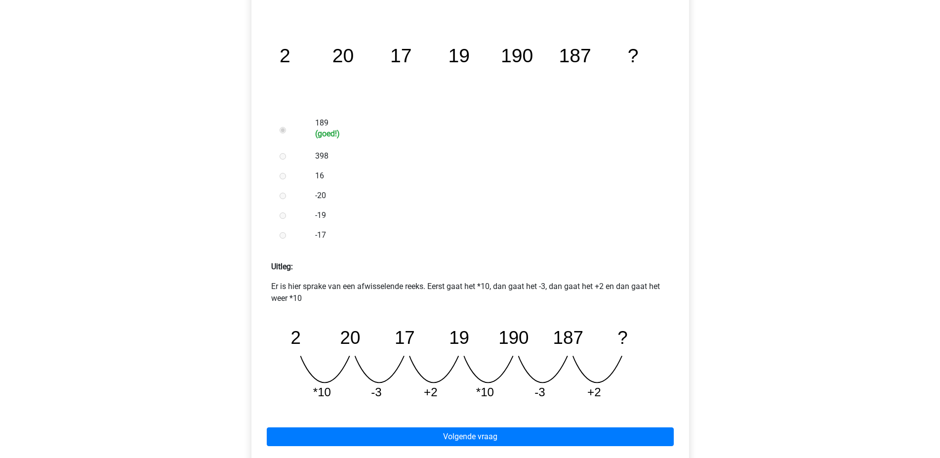
scroll to position [198, 0]
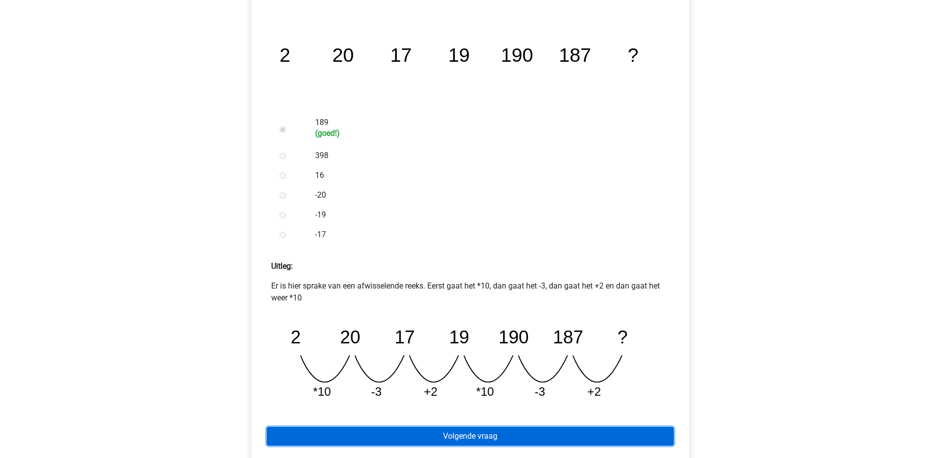
click at [478, 438] on link "Volgende vraag" at bounding box center [470, 436] width 407 height 19
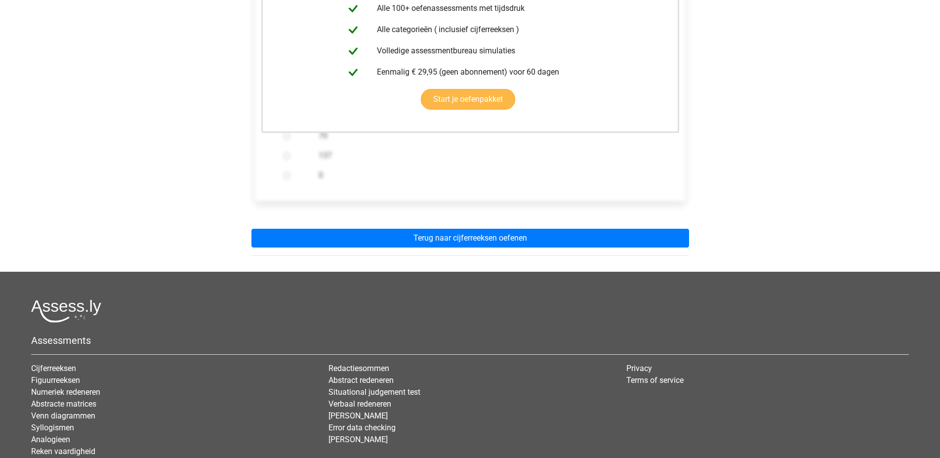
scroll to position [247, 0]
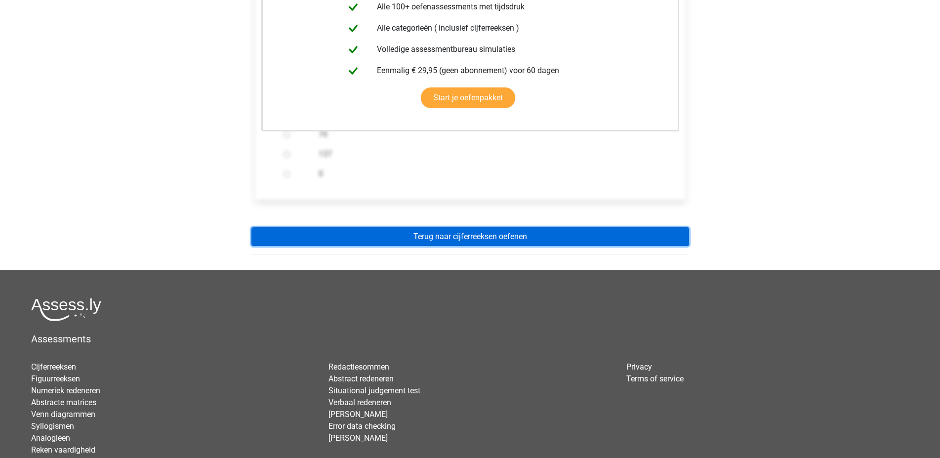
click at [454, 237] on link "Terug naar cijferreeksen oefenen" at bounding box center [471, 236] width 438 height 19
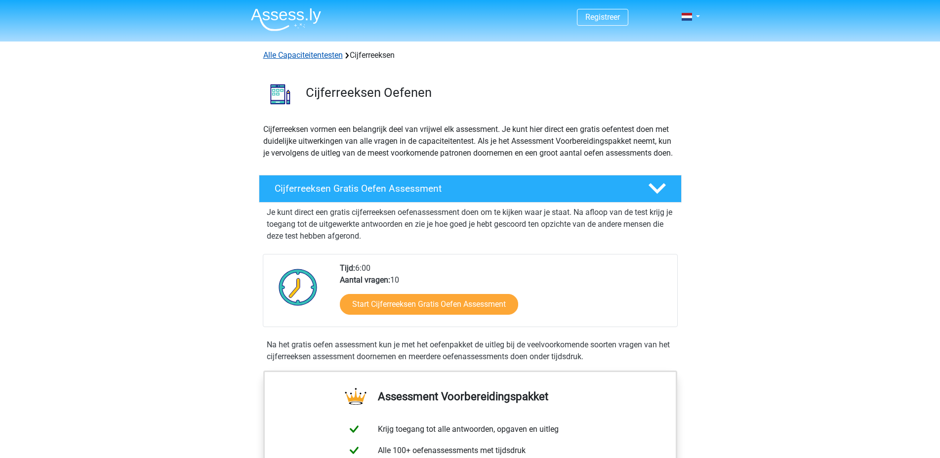
click at [322, 57] on link "Alle Capaciteitentesten" at bounding box center [303, 54] width 80 height 9
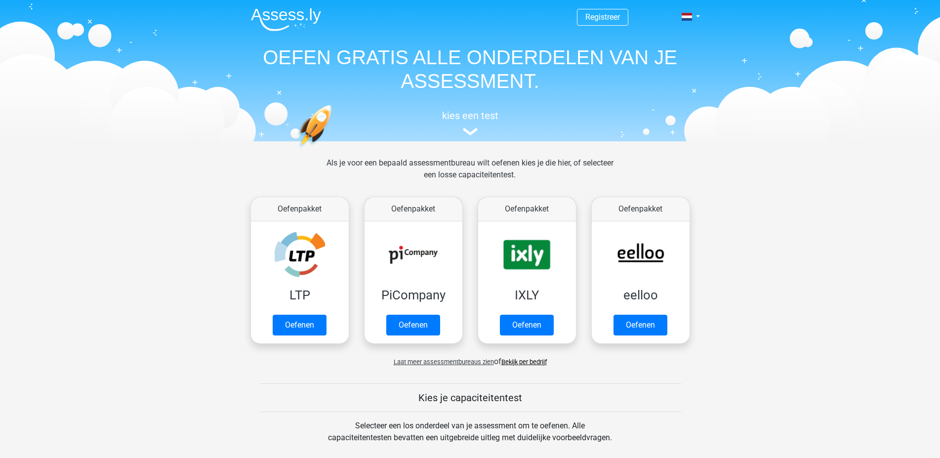
scroll to position [420, 0]
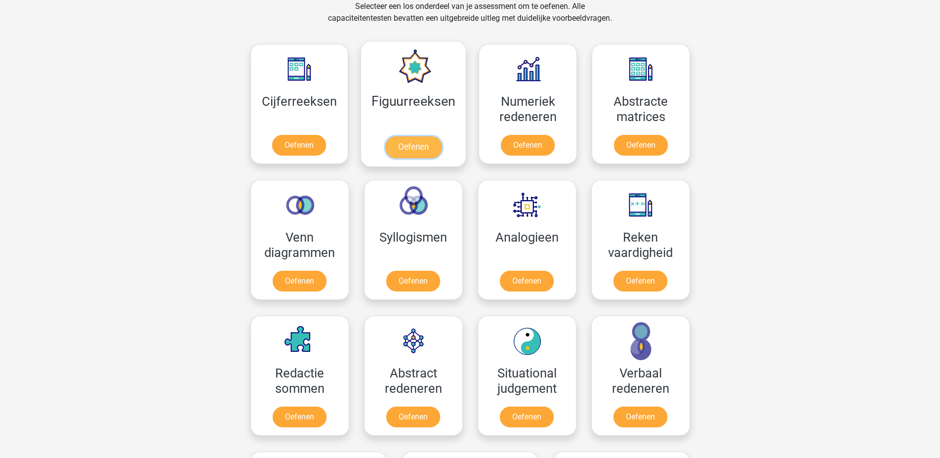
click at [408, 145] on link "Oefenen" at bounding box center [413, 147] width 56 height 22
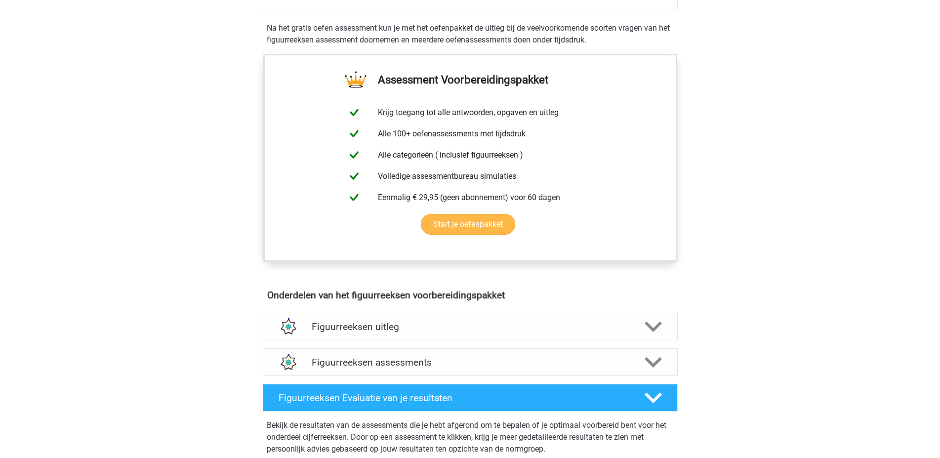
scroll to position [395, 0]
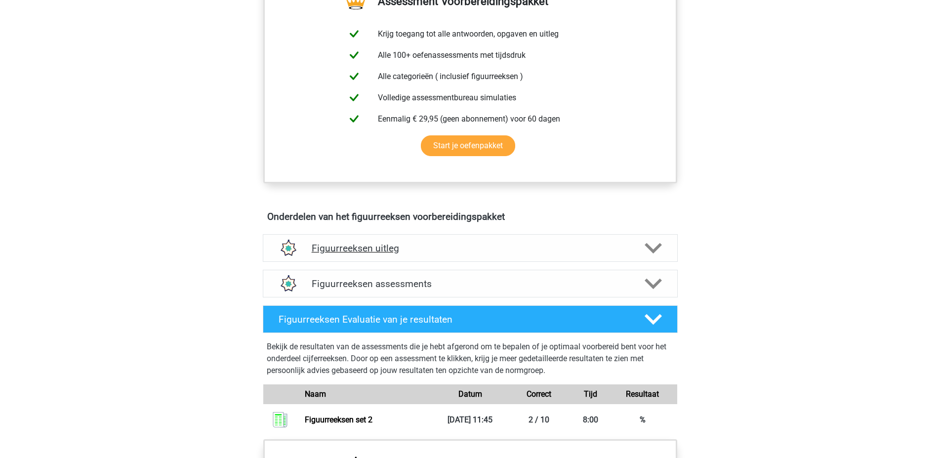
click at [365, 246] on h4 "Figuurreeksen uitleg" at bounding box center [470, 248] width 317 height 11
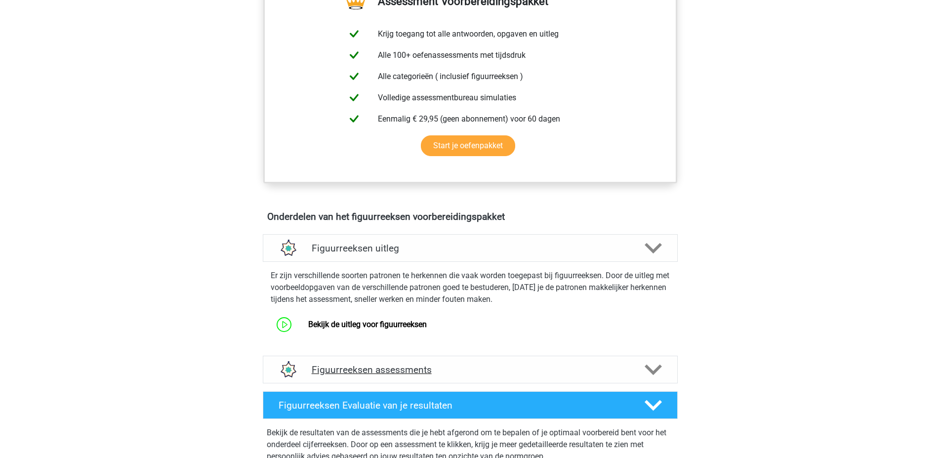
click at [398, 373] on h4 "Figuurreeksen assessments" at bounding box center [470, 369] width 317 height 11
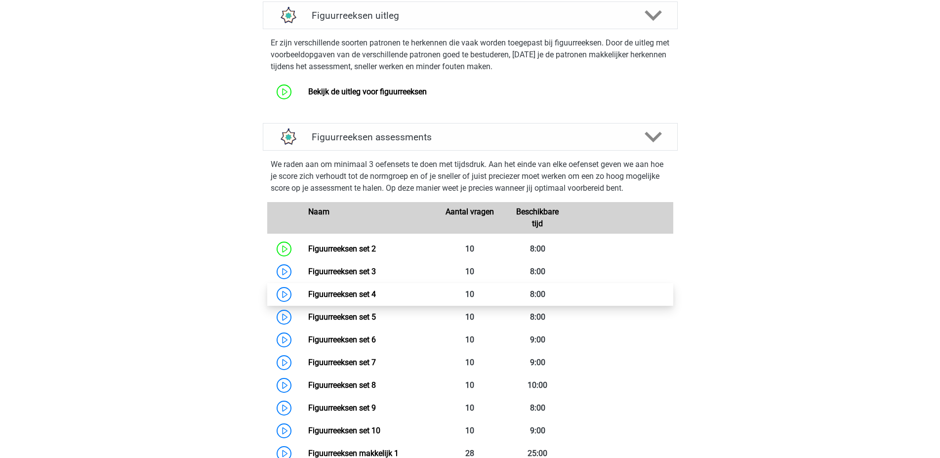
scroll to position [494, 0]
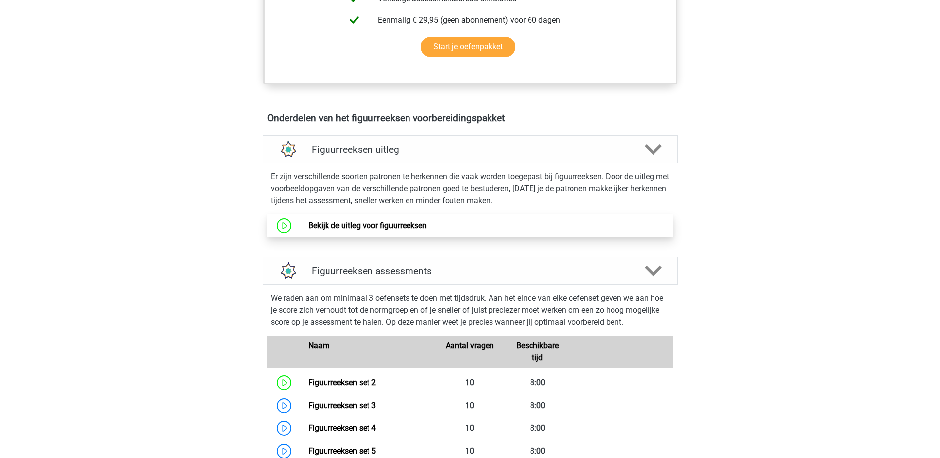
click at [366, 229] on link "Bekijk de uitleg voor figuurreeksen" at bounding box center [367, 225] width 119 height 9
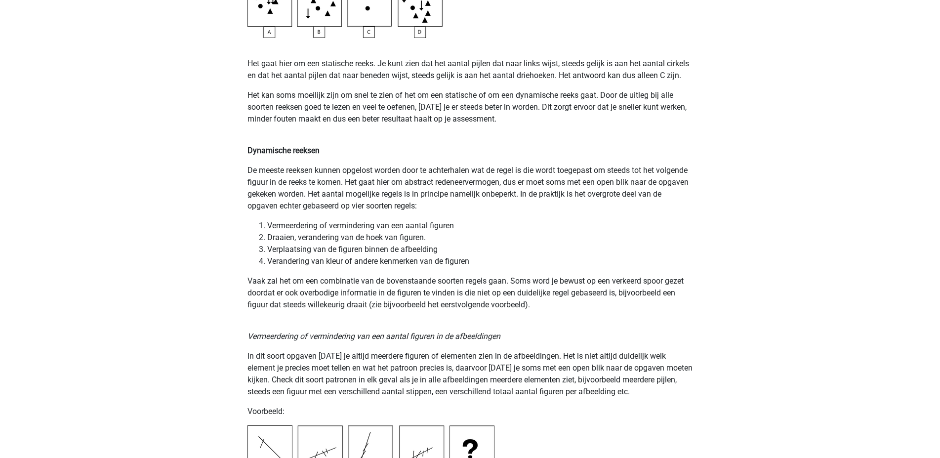
scroll to position [642, 0]
